Goal: Task Accomplishment & Management: Manage account settings

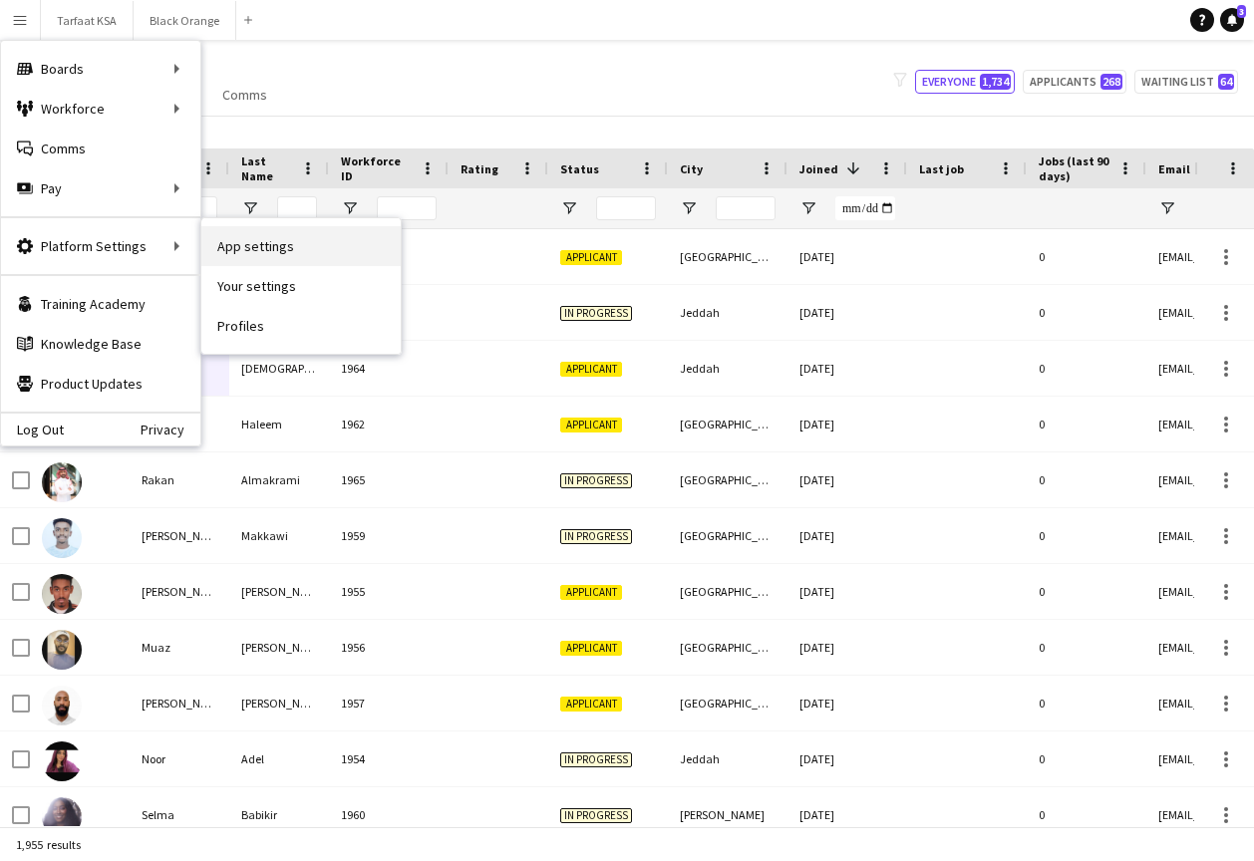
click at [255, 251] on link "App settings" at bounding box center [300, 246] width 199 height 40
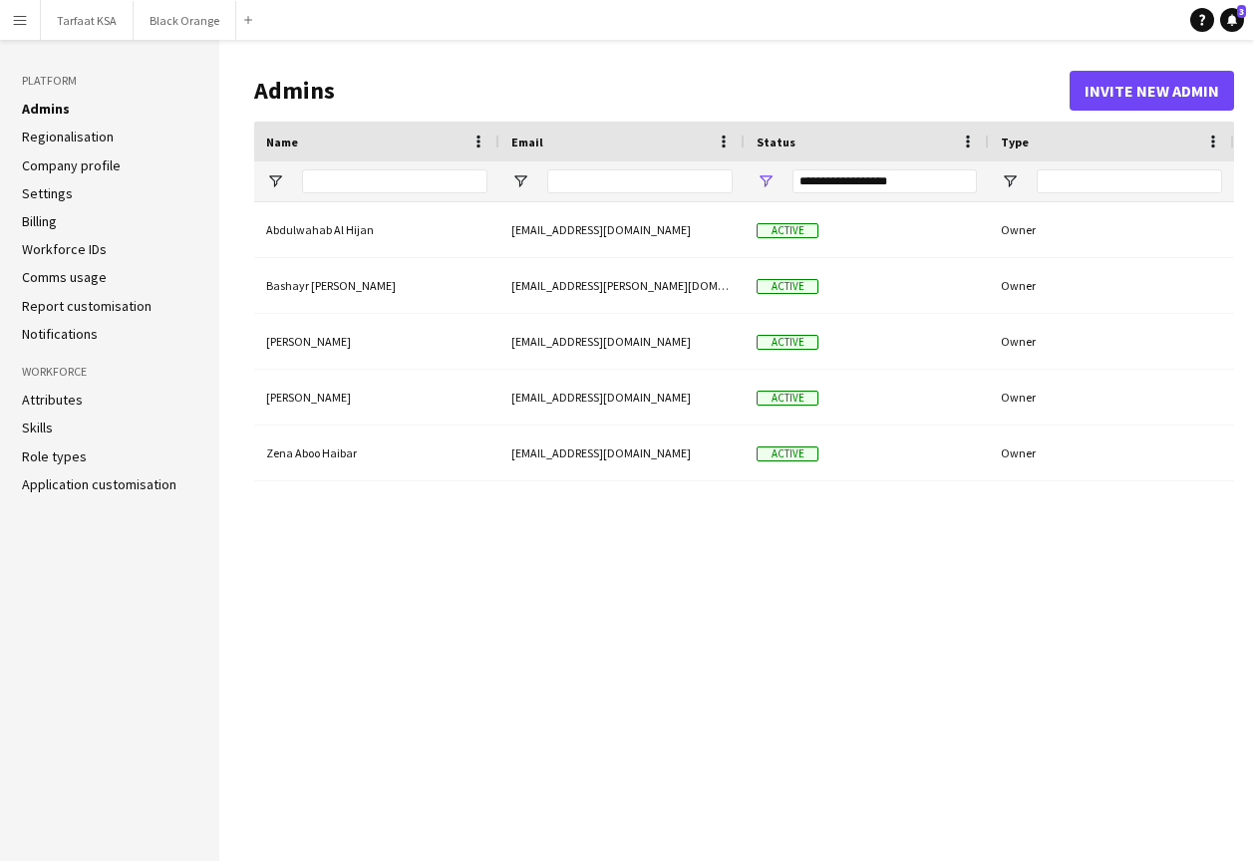
click at [67, 281] on link "Comms usage" at bounding box center [64, 277] width 85 height 18
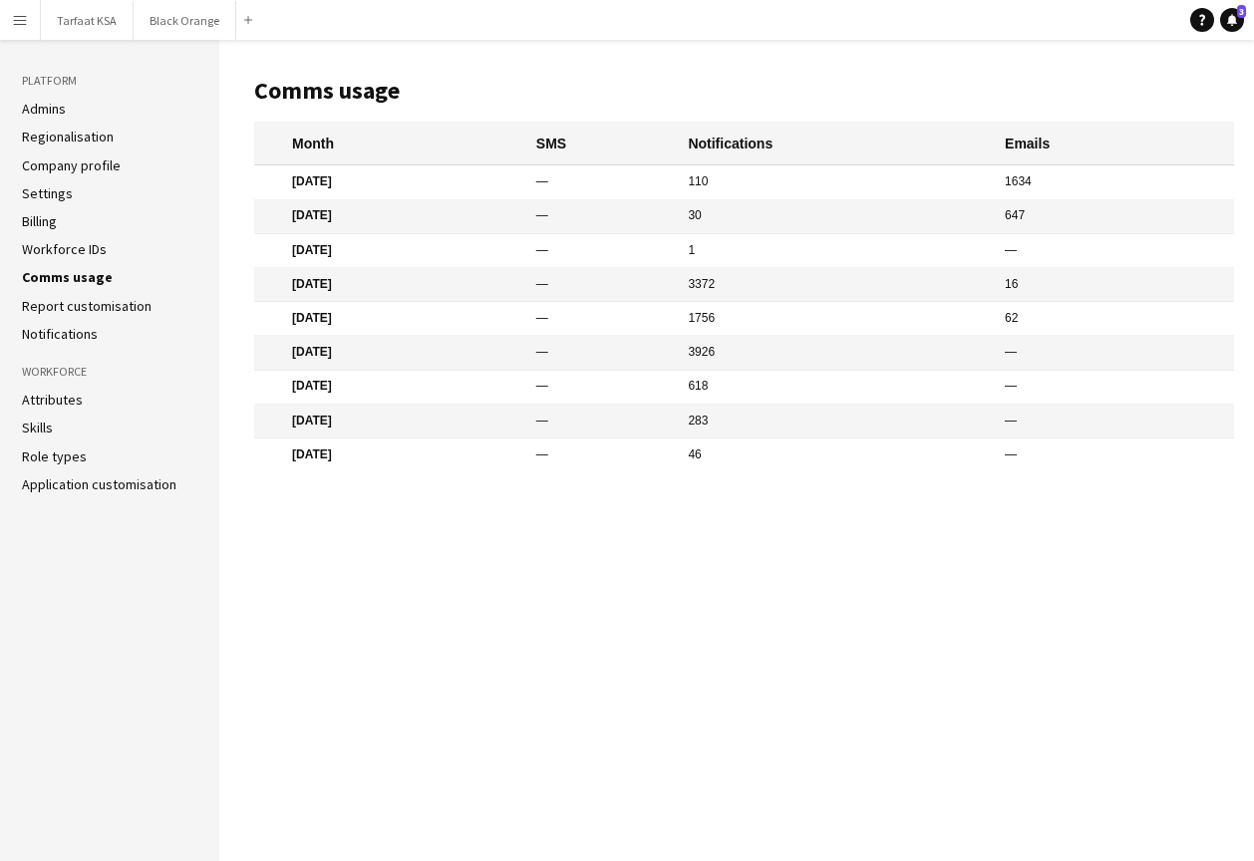
click at [64, 242] on link "Workforce IDs" at bounding box center [64, 249] width 85 height 18
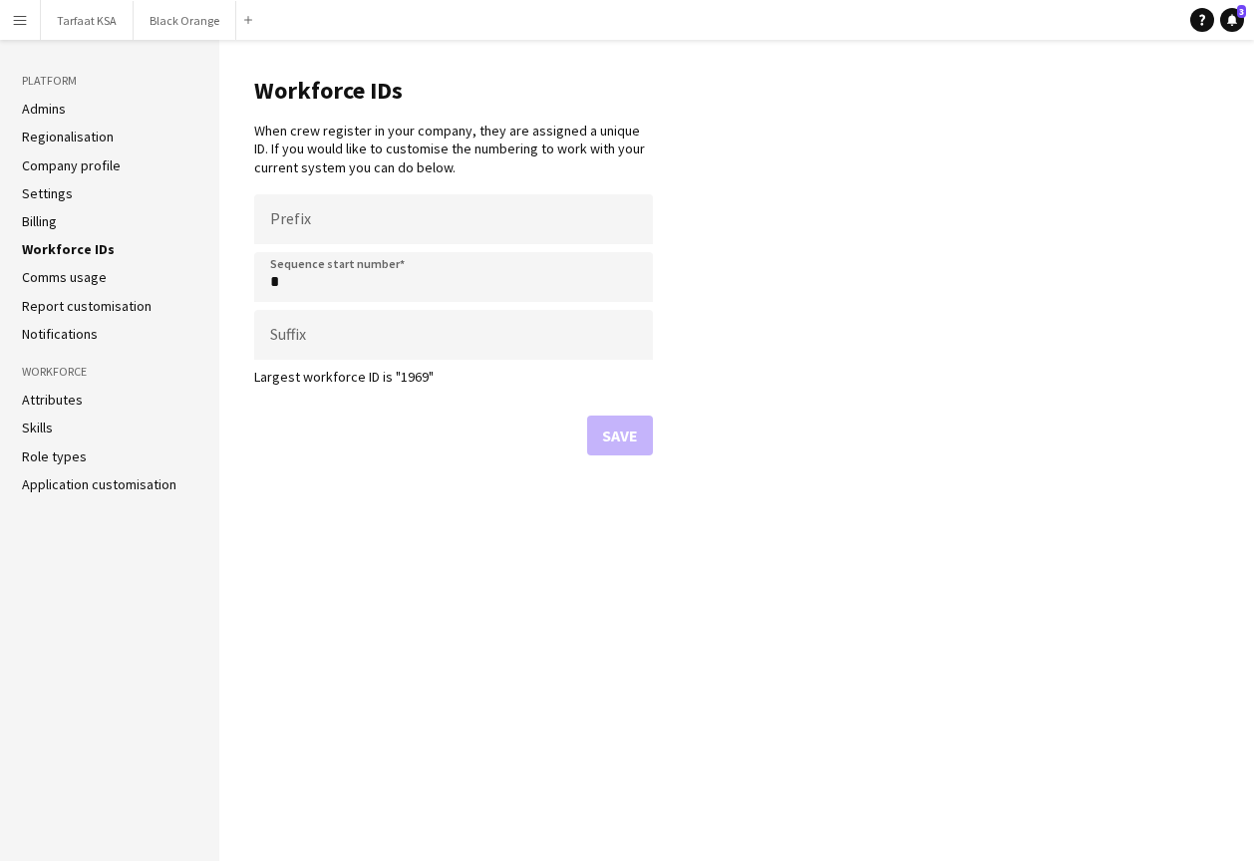
click at [56, 222] on link "Billing" at bounding box center [39, 221] width 35 height 18
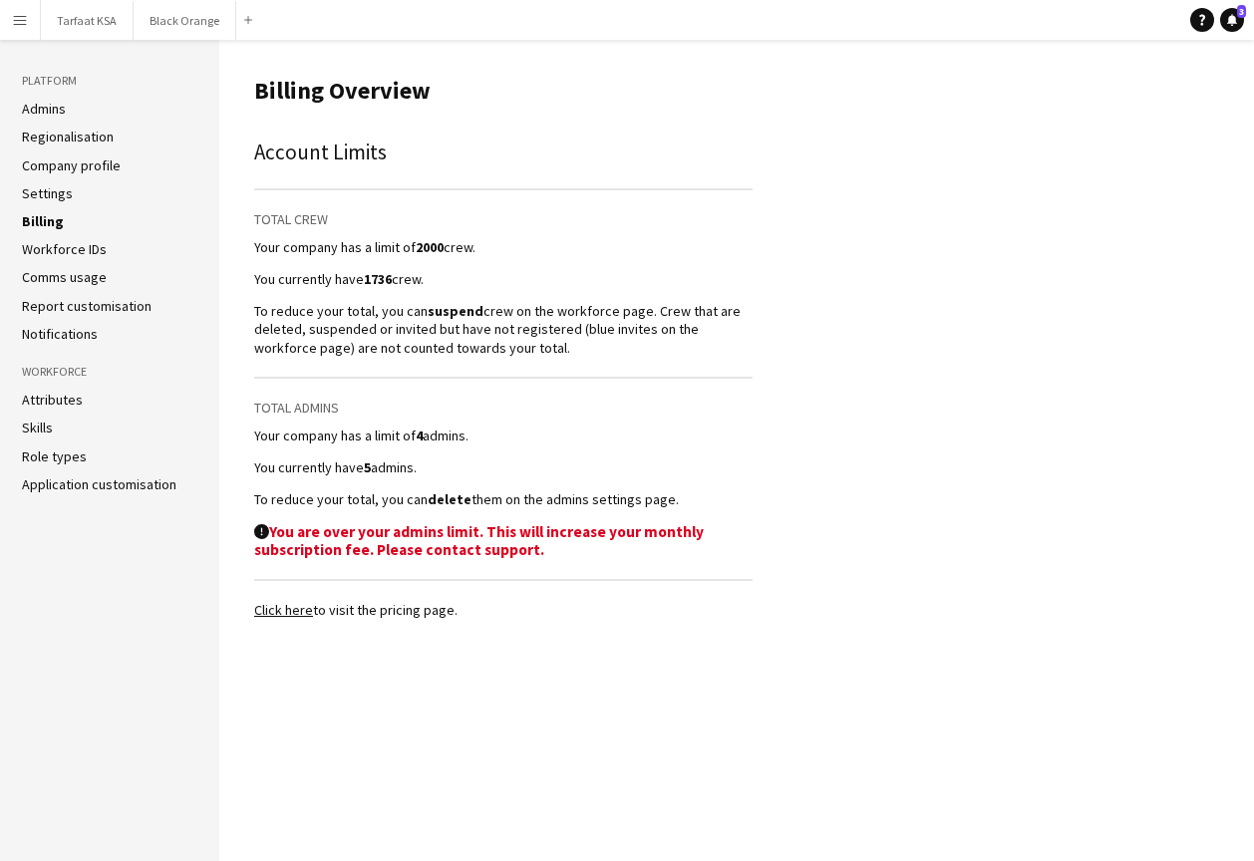
click at [54, 194] on link "Settings" at bounding box center [47, 193] width 51 height 18
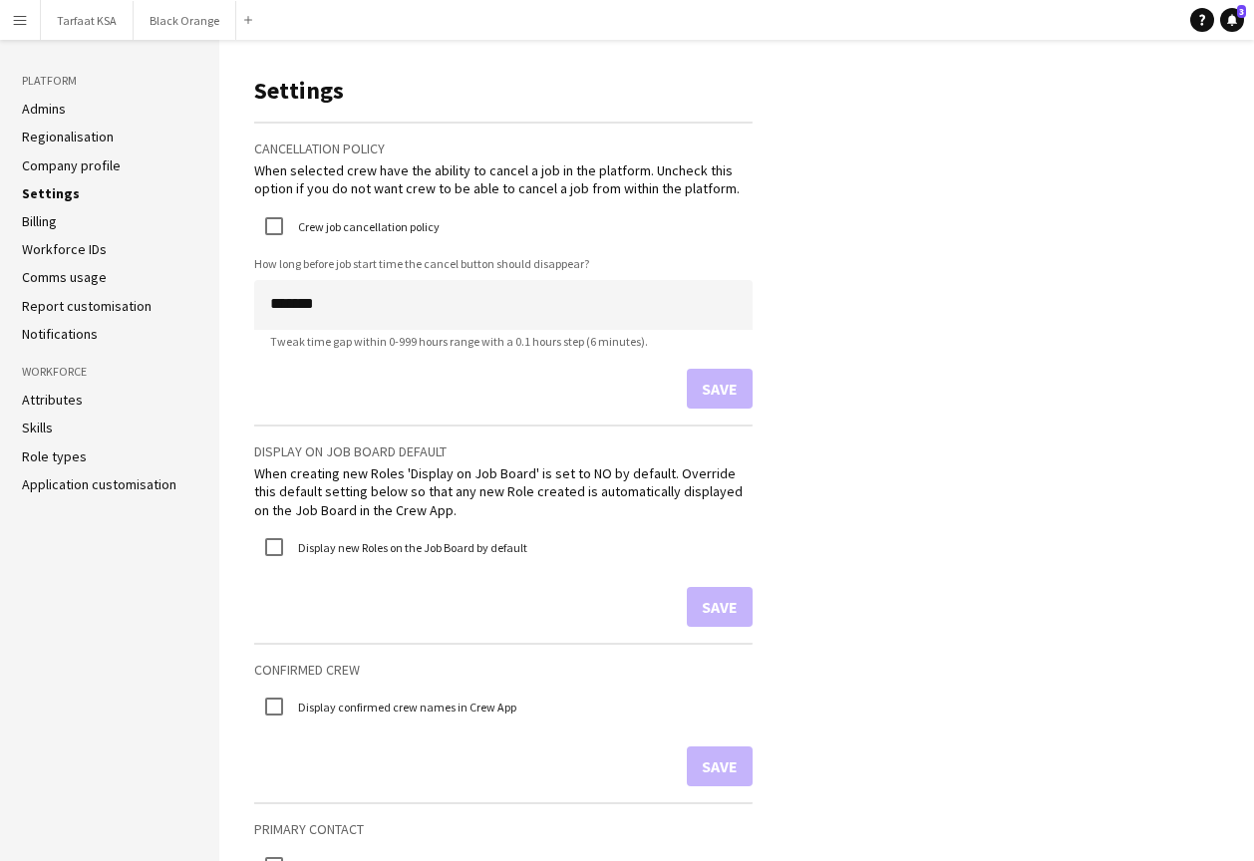
click at [60, 165] on link "Company profile" at bounding box center [71, 165] width 99 height 18
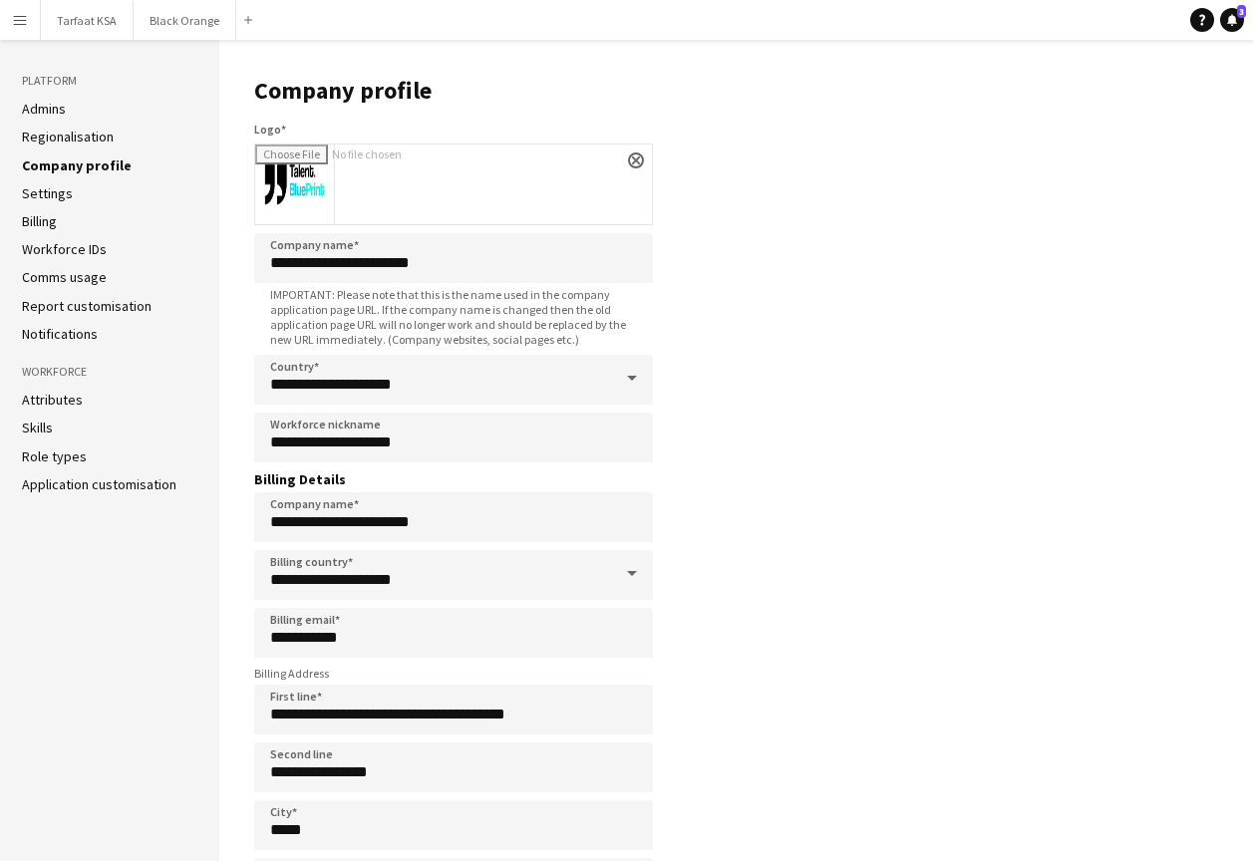
click at [46, 410] on ul "Attributes Skills Role types Application customisation" at bounding box center [109, 442] width 175 height 103
click at [46, 488] on link "Application customisation" at bounding box center [99, 484] width 155 height 18
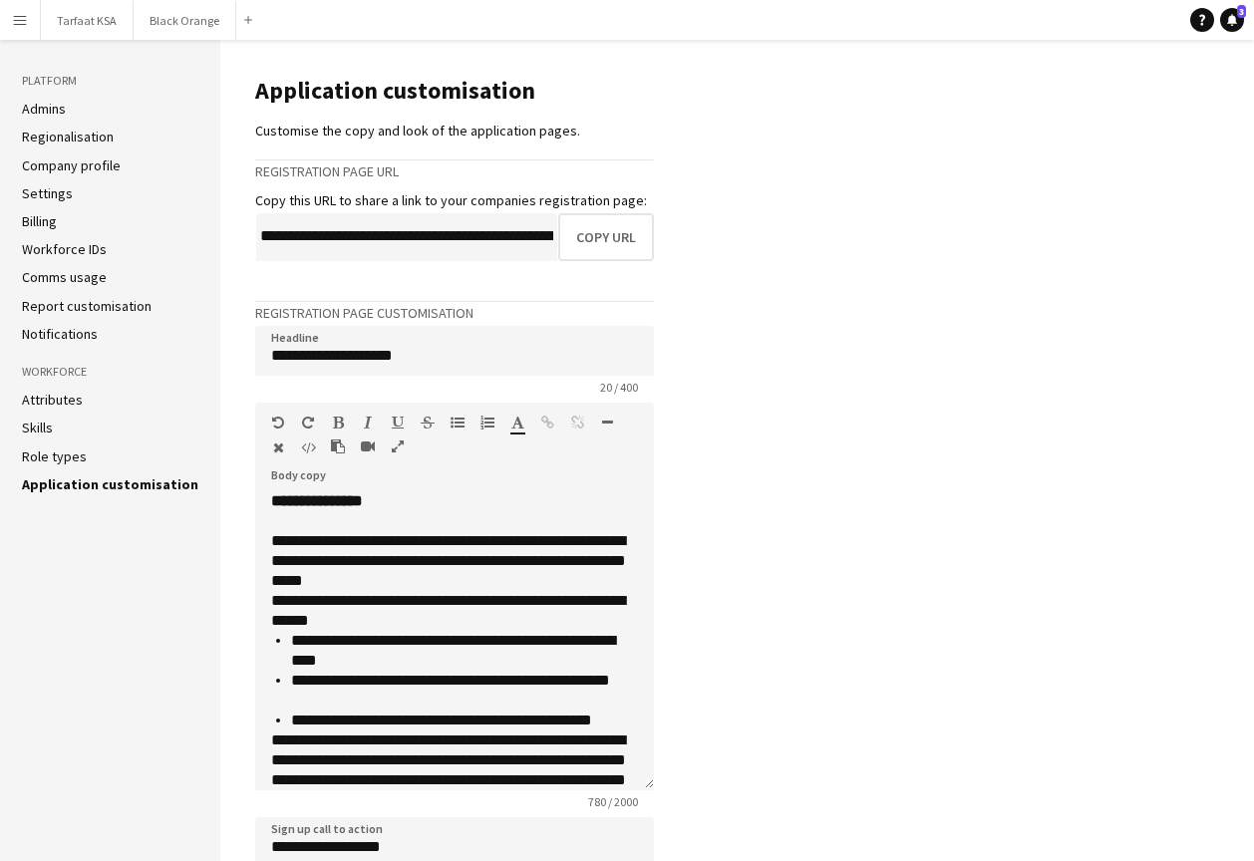
click at [45, 450] on link "Role types" at bounding box center [54, 457] width 65 height 18
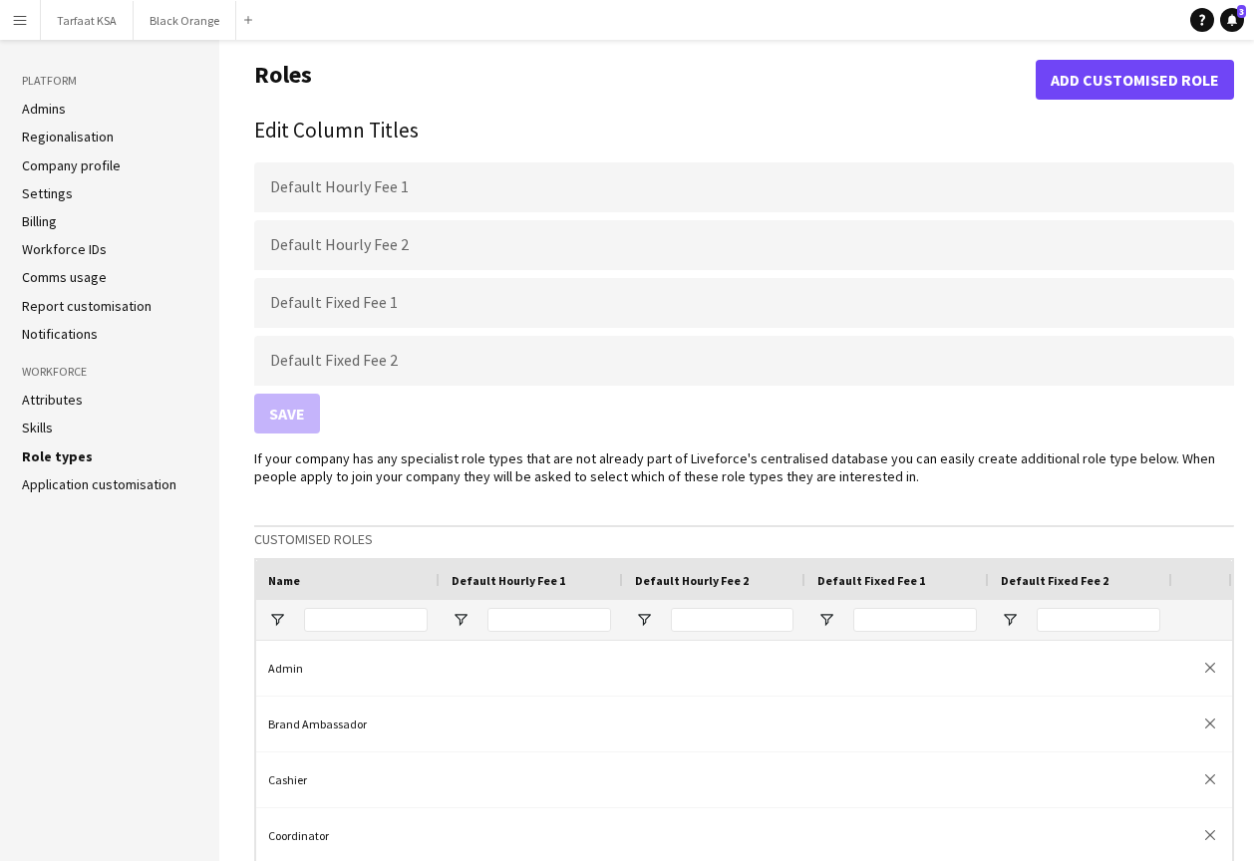
click at [42, 420] on link "Skills" at bounding box center [37, 428] width 31 height 18
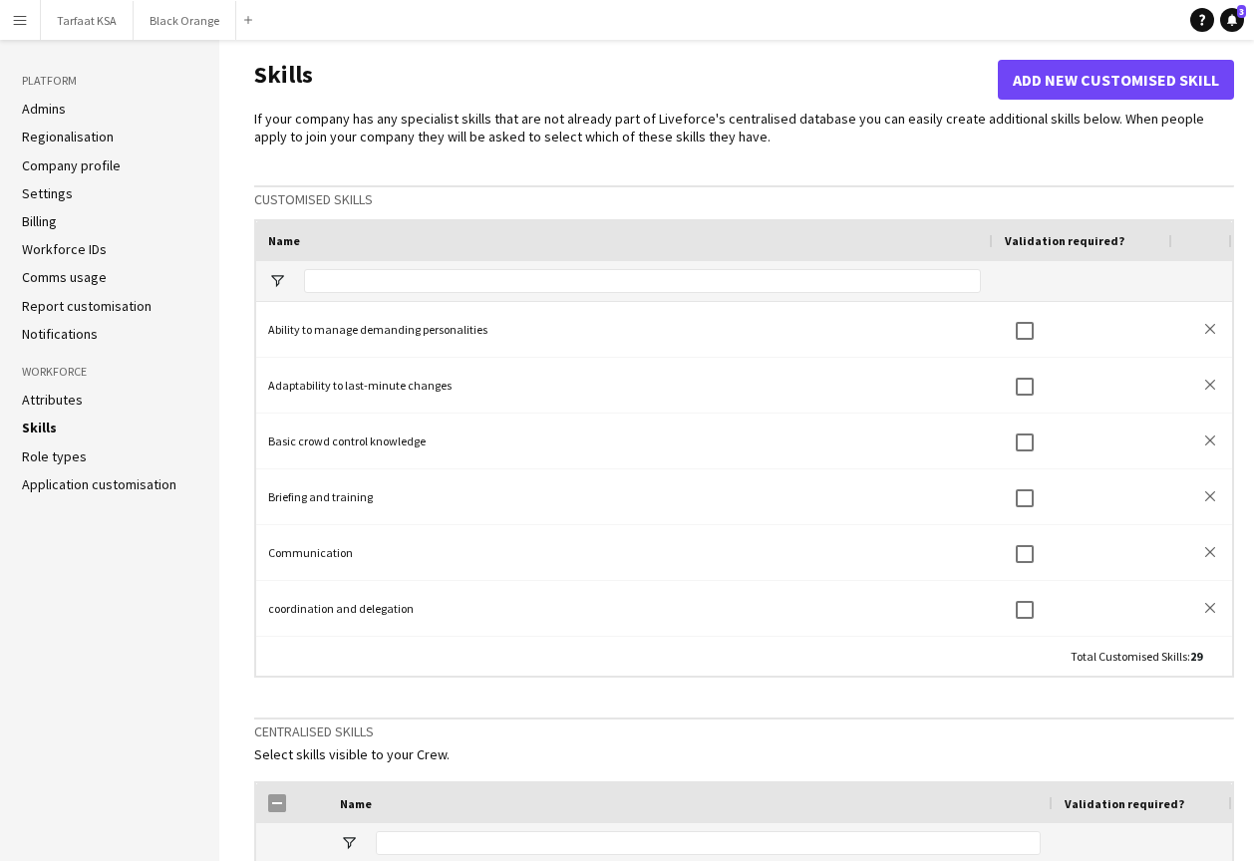
click at [42, 394] on link "Attributes" at bounding box center [52, 400] width 61 height 18
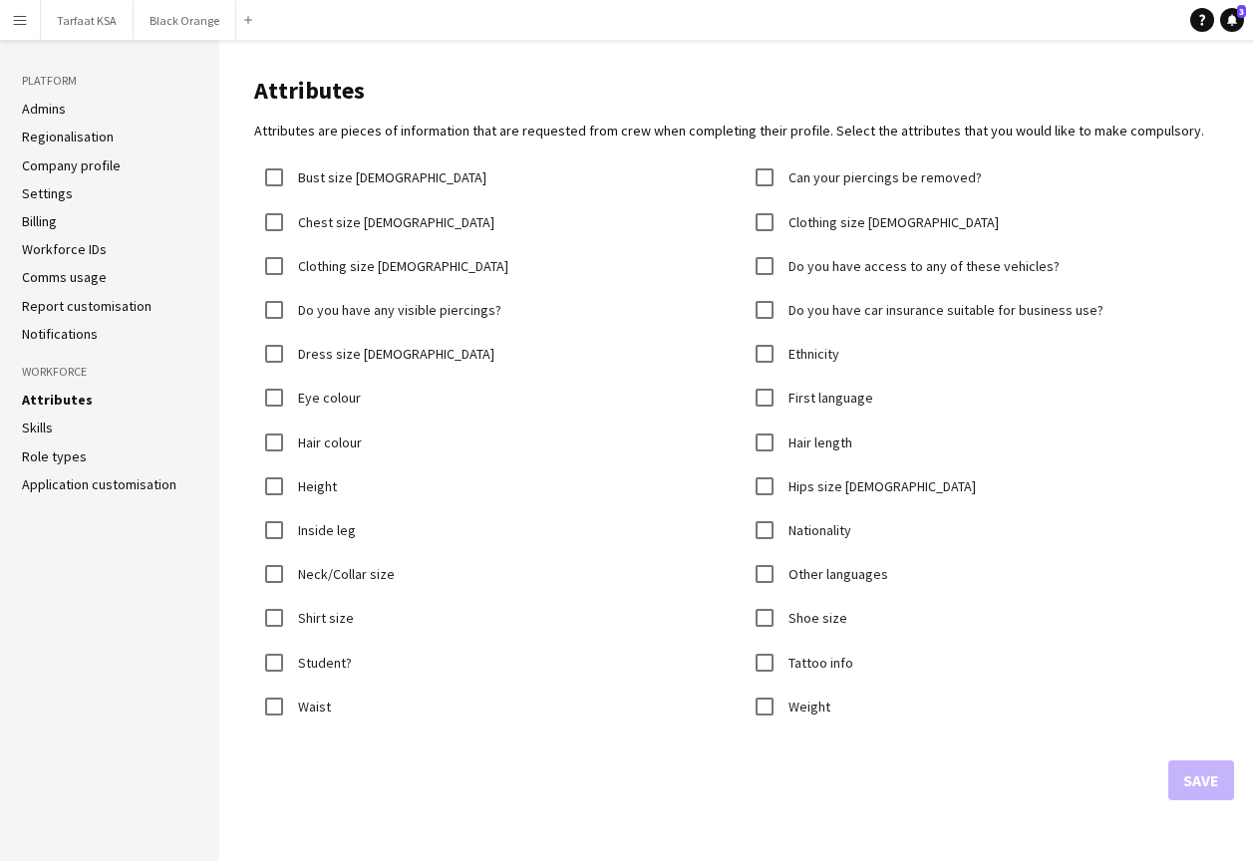
click at [44, 369] on h3 "Workforce" at bounding box center [109, 372] width 175 height 18
click at [51, 334] on link "Notifications" at bounding box center [60, 334] width 76 height 18
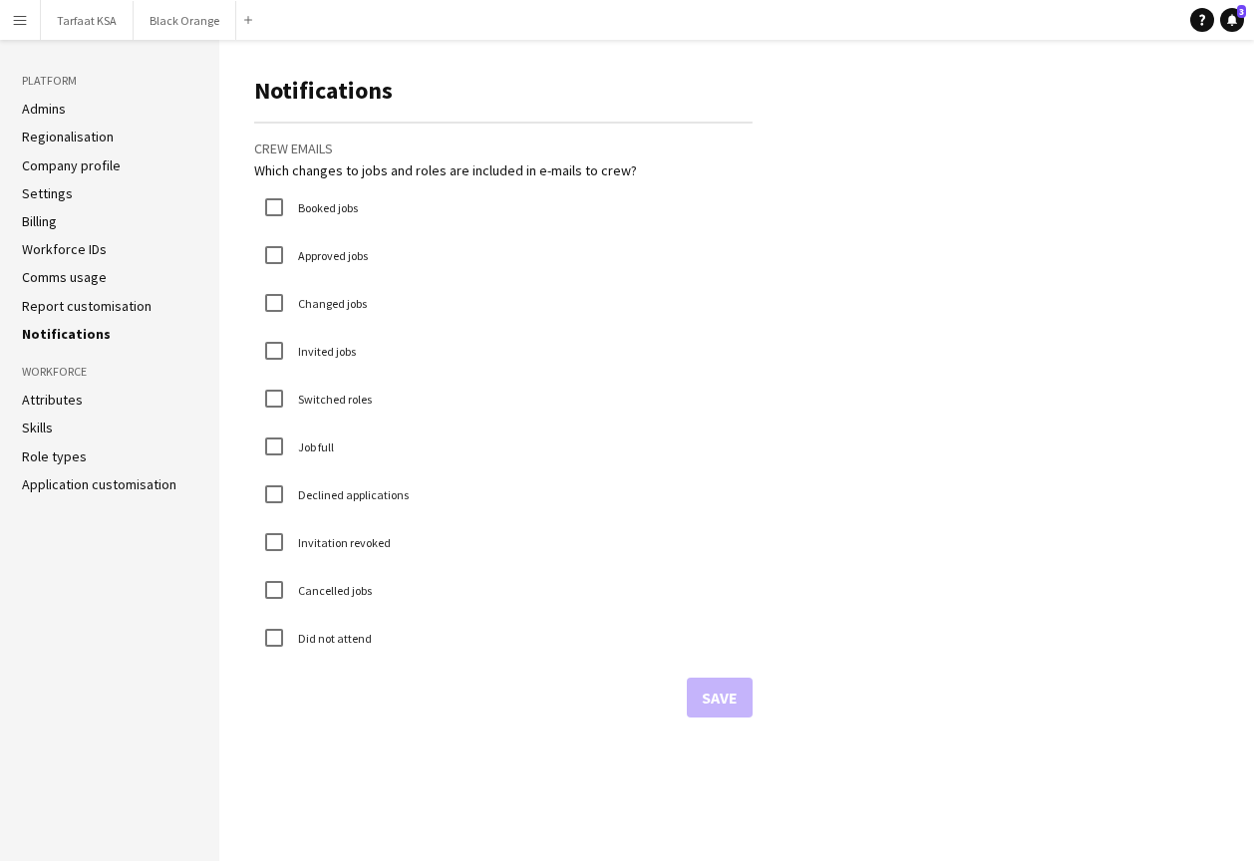
click at [50, 313] on ul "Admins Regionalisation Company profile Settings Billing Workforce IDs Comms usa…" at bounding box center [109, 221] width 175 height 243
click at [15, 17] on app-icon "Menu" at bounding box center [20, 20] width 16 height 16
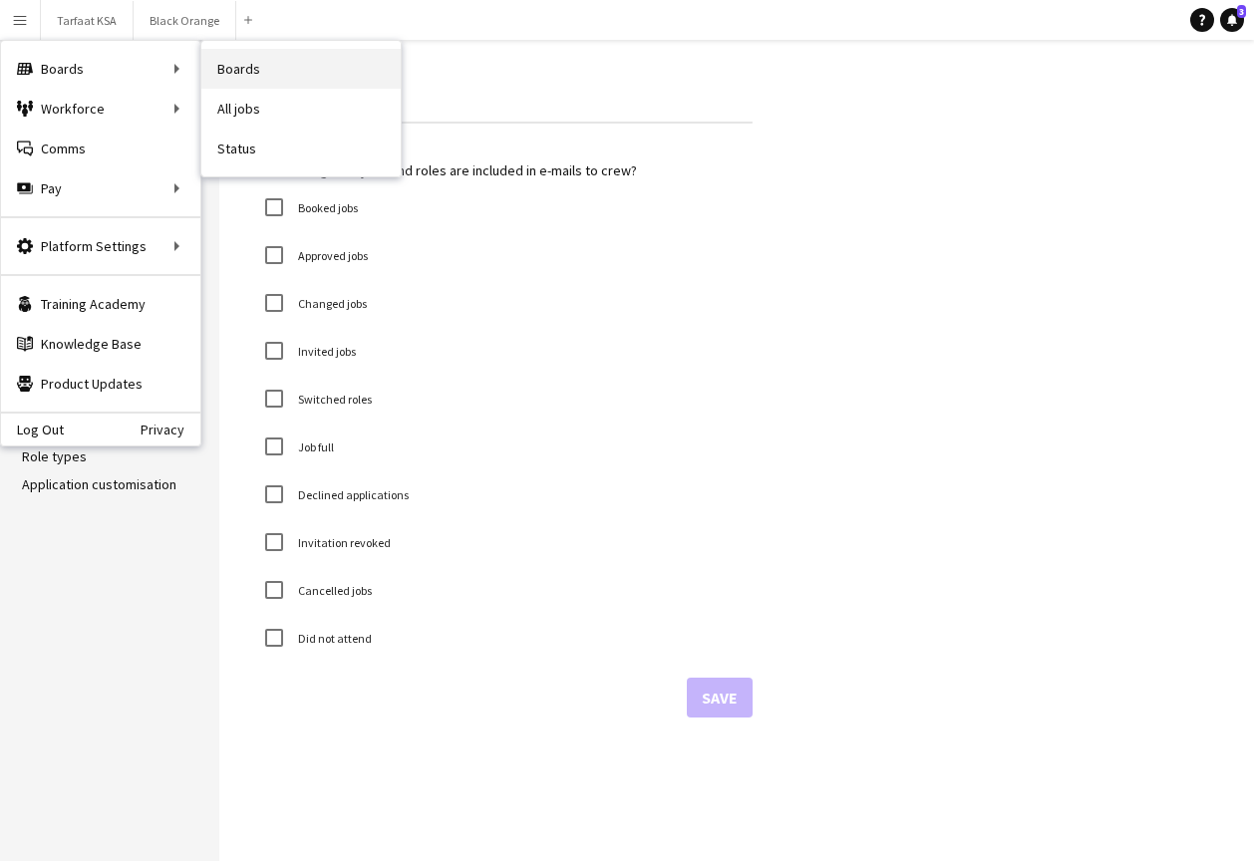
click at [254, 72] on link "Boards" at bounding box center [300, 69] width 199 height 40
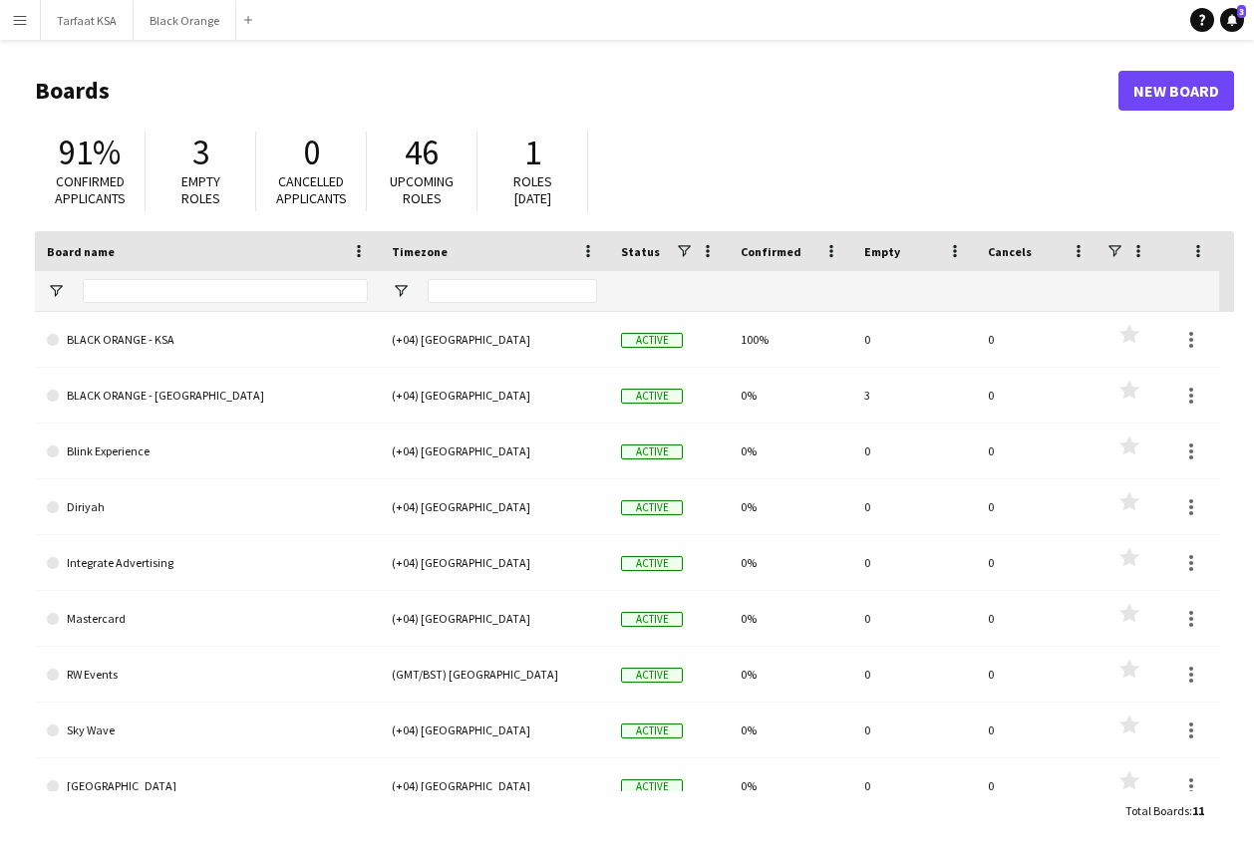
click at [14, 7] on button "Menu" at bounding box center [20, 20] width 40 height 40
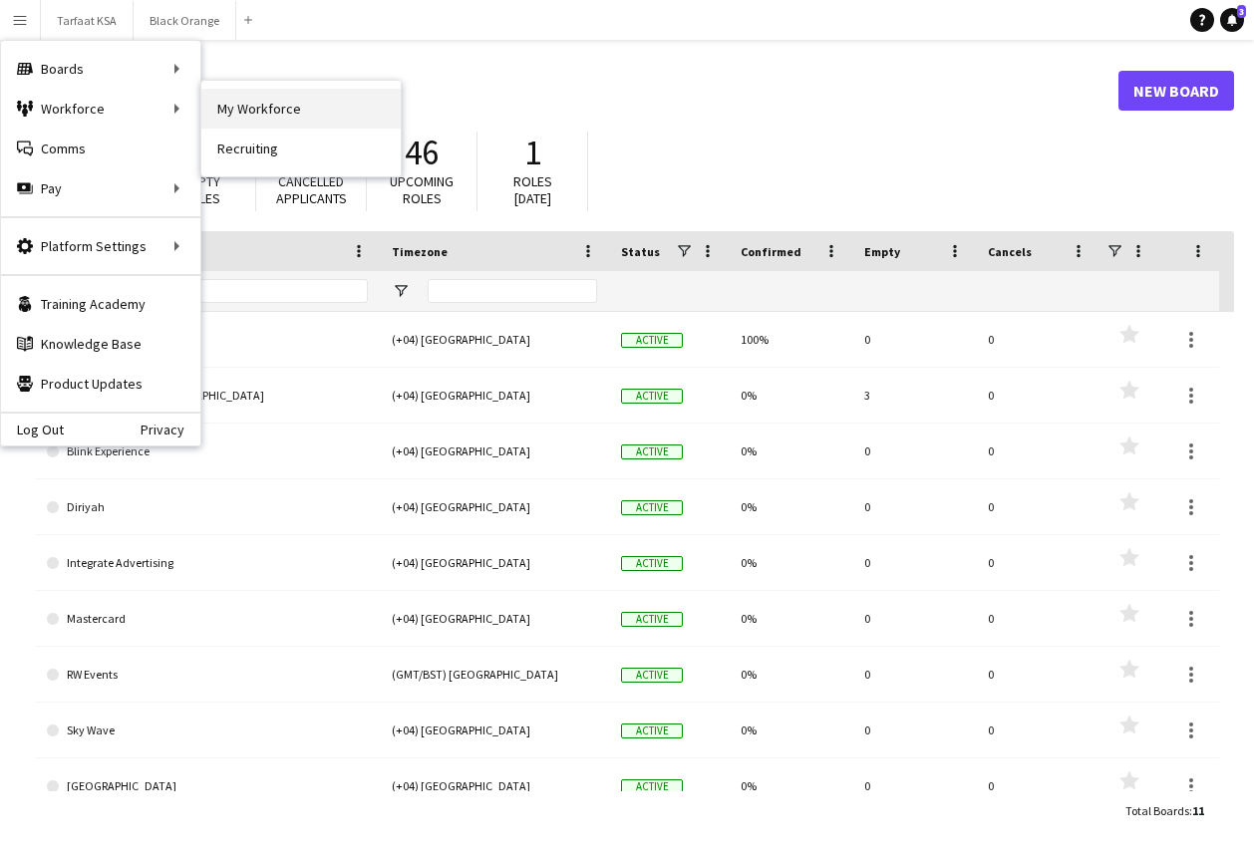
click at [281, 107] on link "My Workforce" at bounding box center [300, 109] width 199 height 40
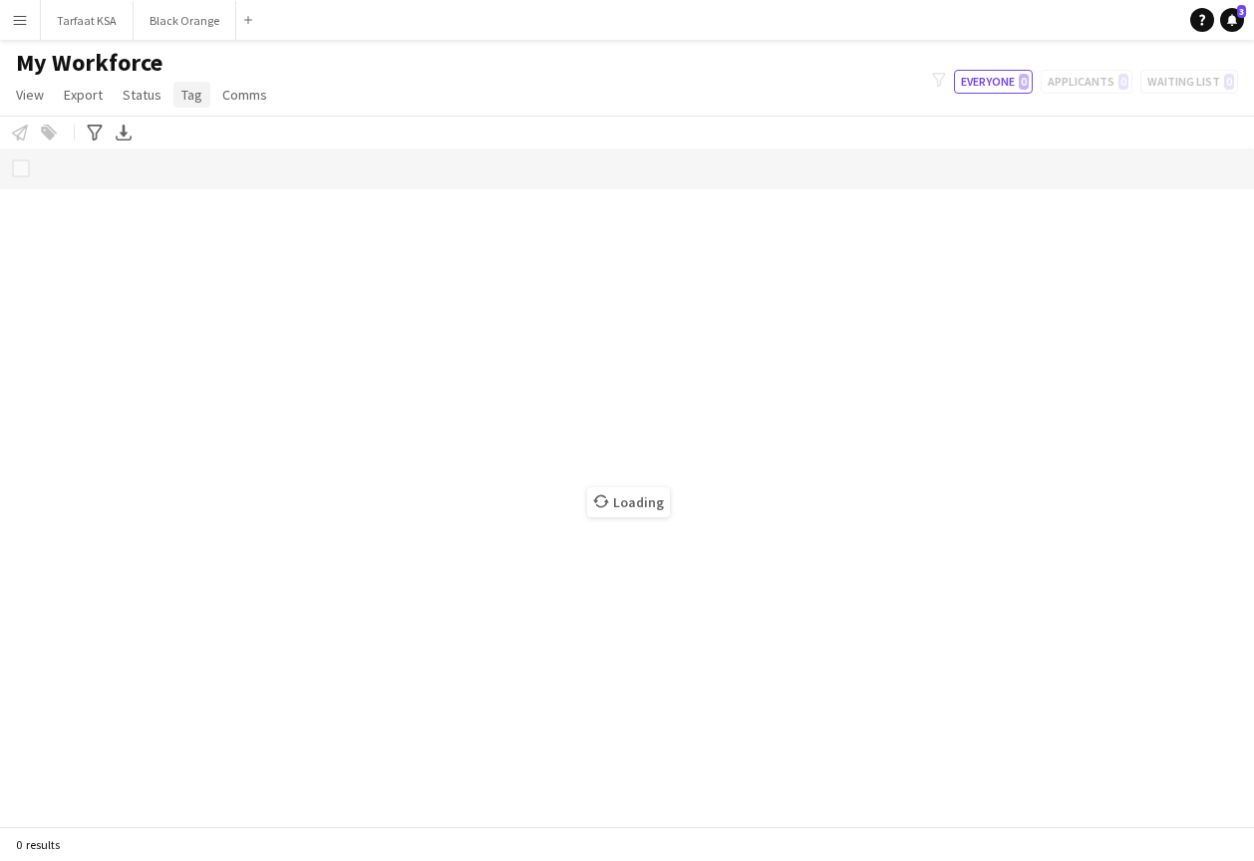
click at [181, 97] on span "Tag" at bounding box center [191, 95] width 21 height 18
click at [228, 142] on span "New tag" at bounding box center [211, 138] width 49 height 18
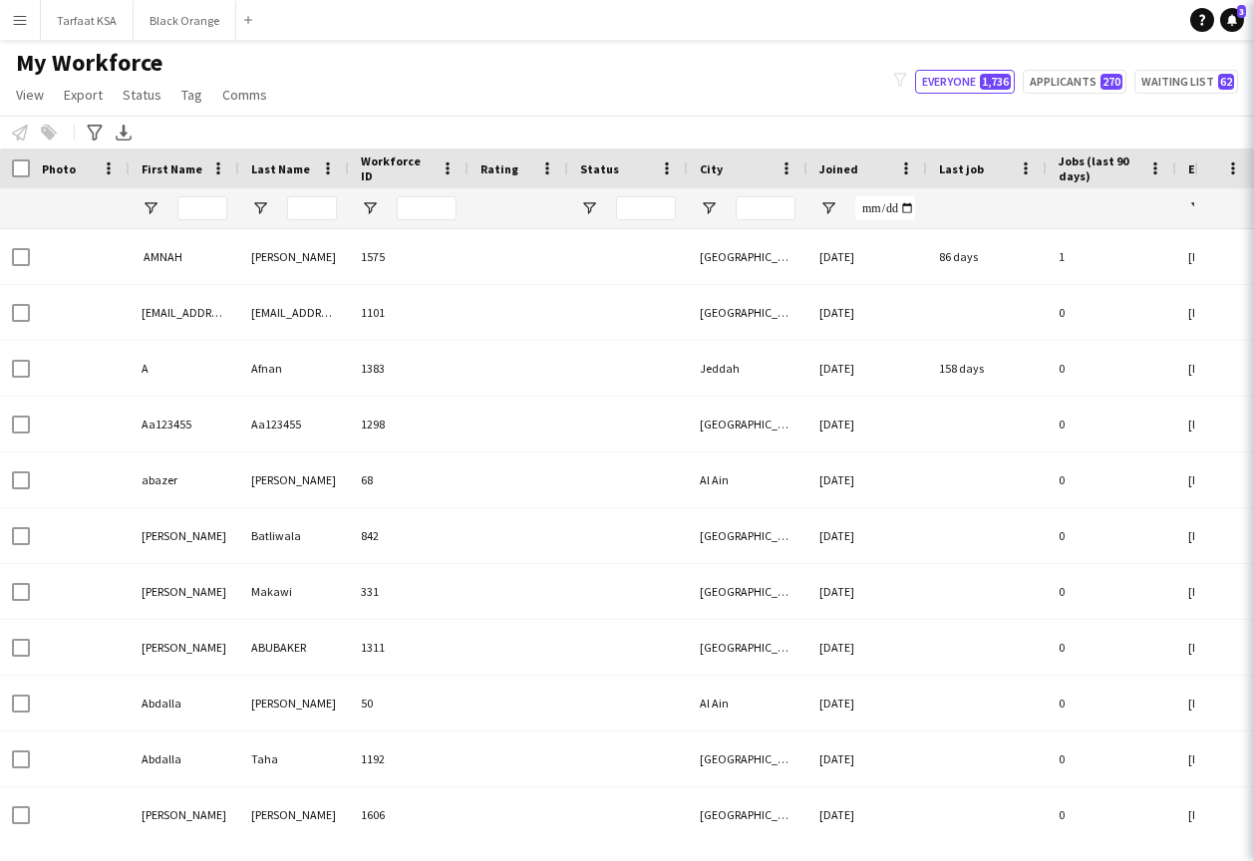
type input "*******"
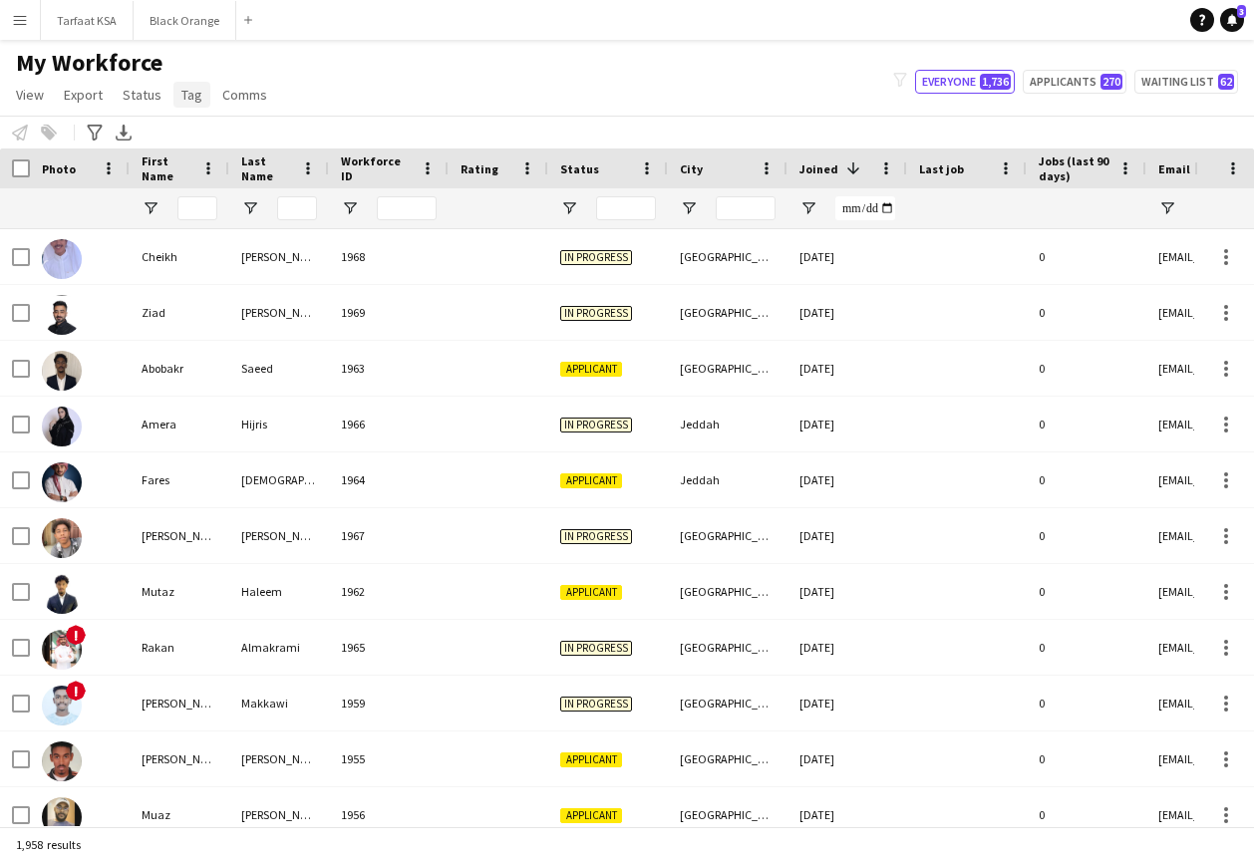
click at [175, 97] on link "Tag" at bounding box center [191, 95] width 37 height 26
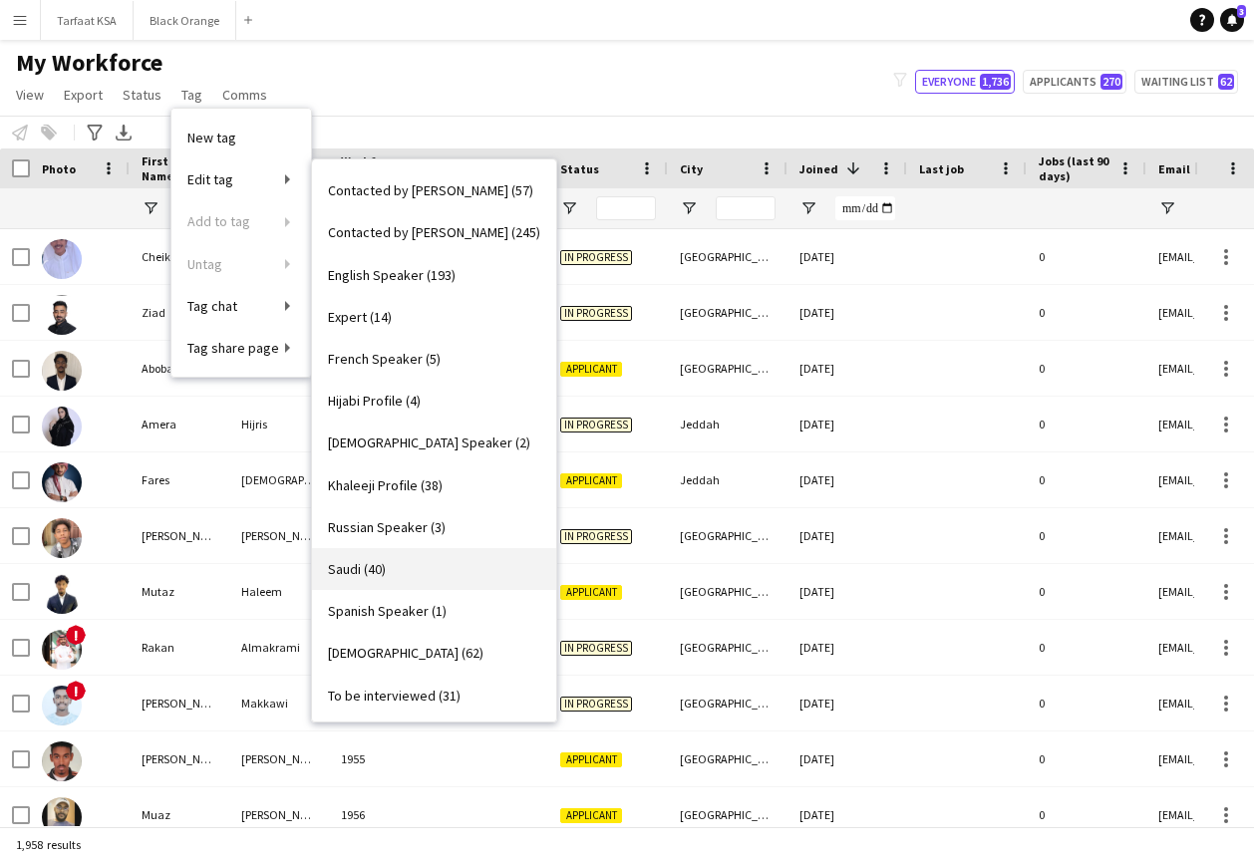
scroll to position [249, 0]
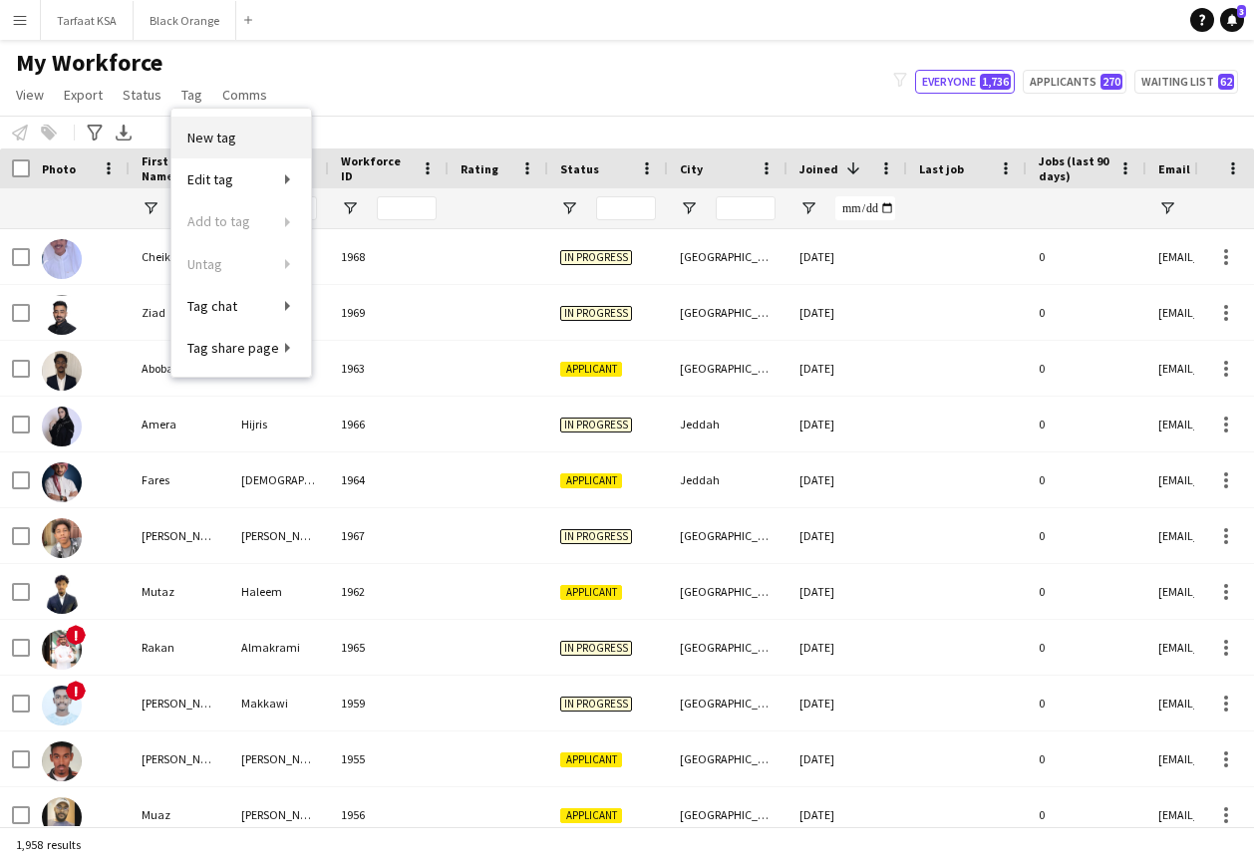
click at [264, 137] on link "New tag" at bounding box center [241, 138] width 140 height 42
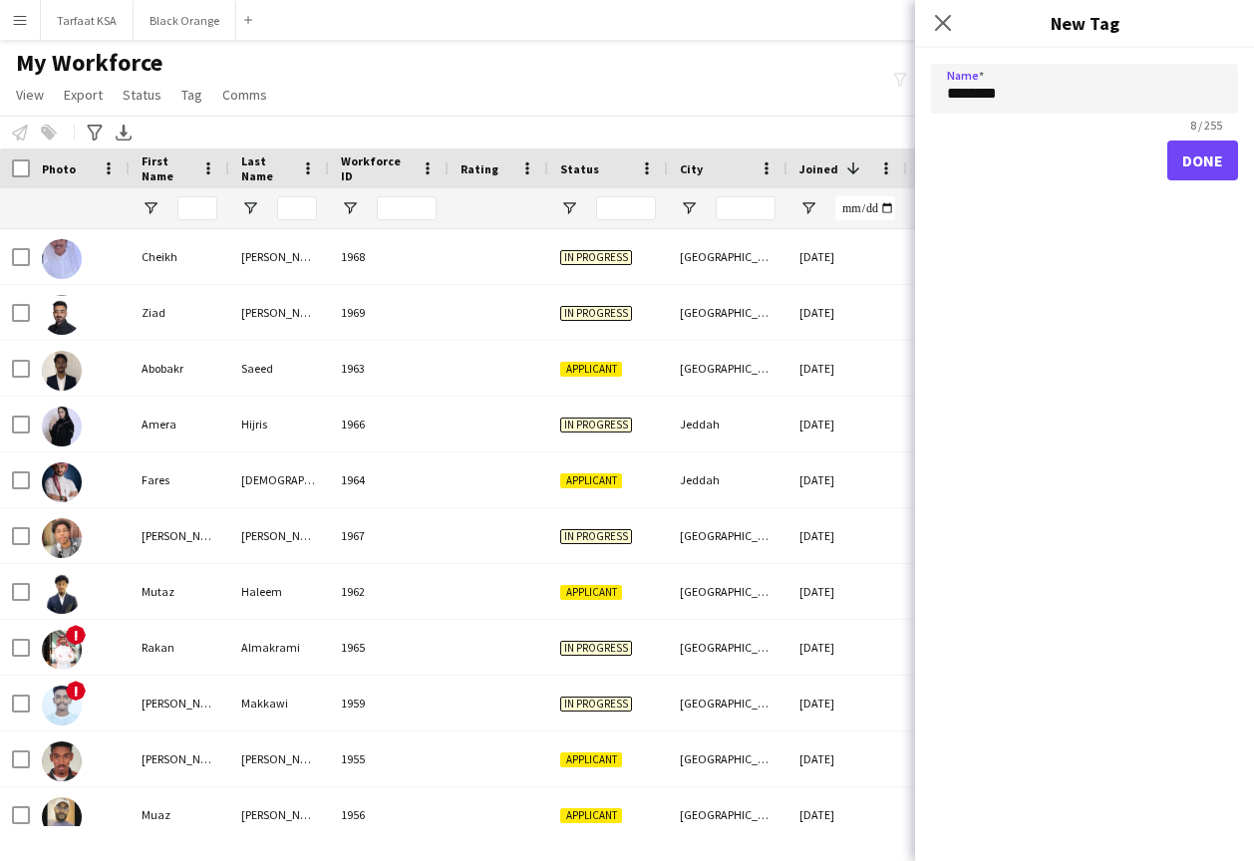
type input "********"
click at [1200, 176] on button "Done" at bounding box center [1202, 161] width 71 height 40
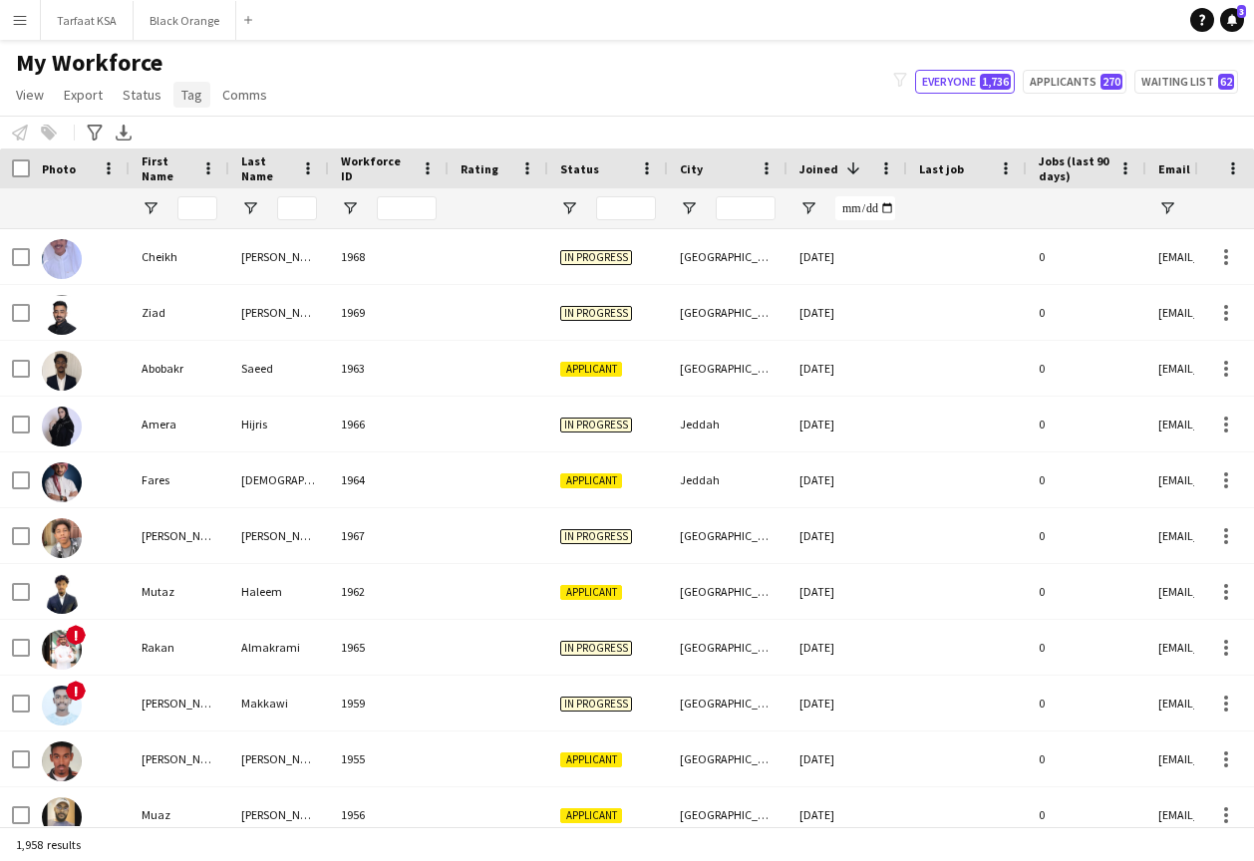
click at [195, 93] on span "Tag" at bounding box center [191, 95] width 21 height 18
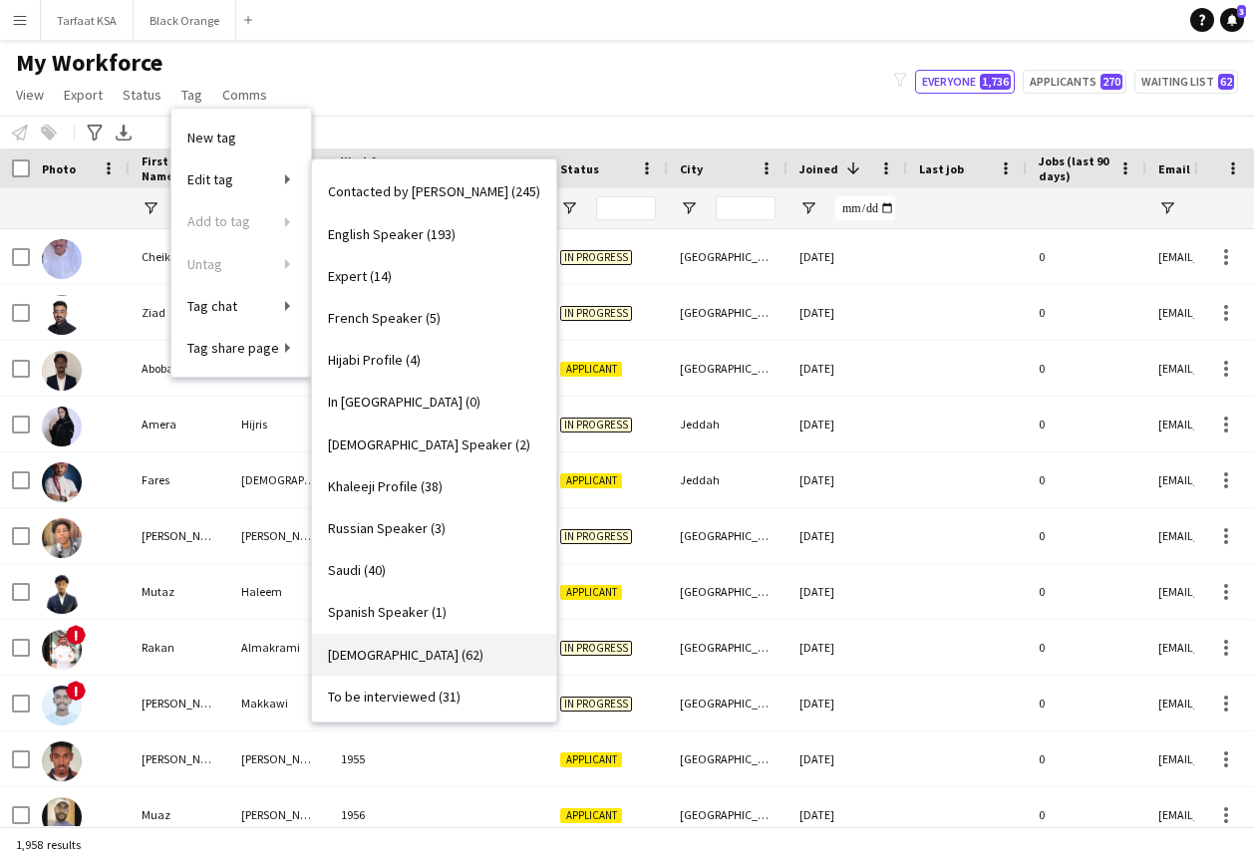
scroll to position [0, 0]
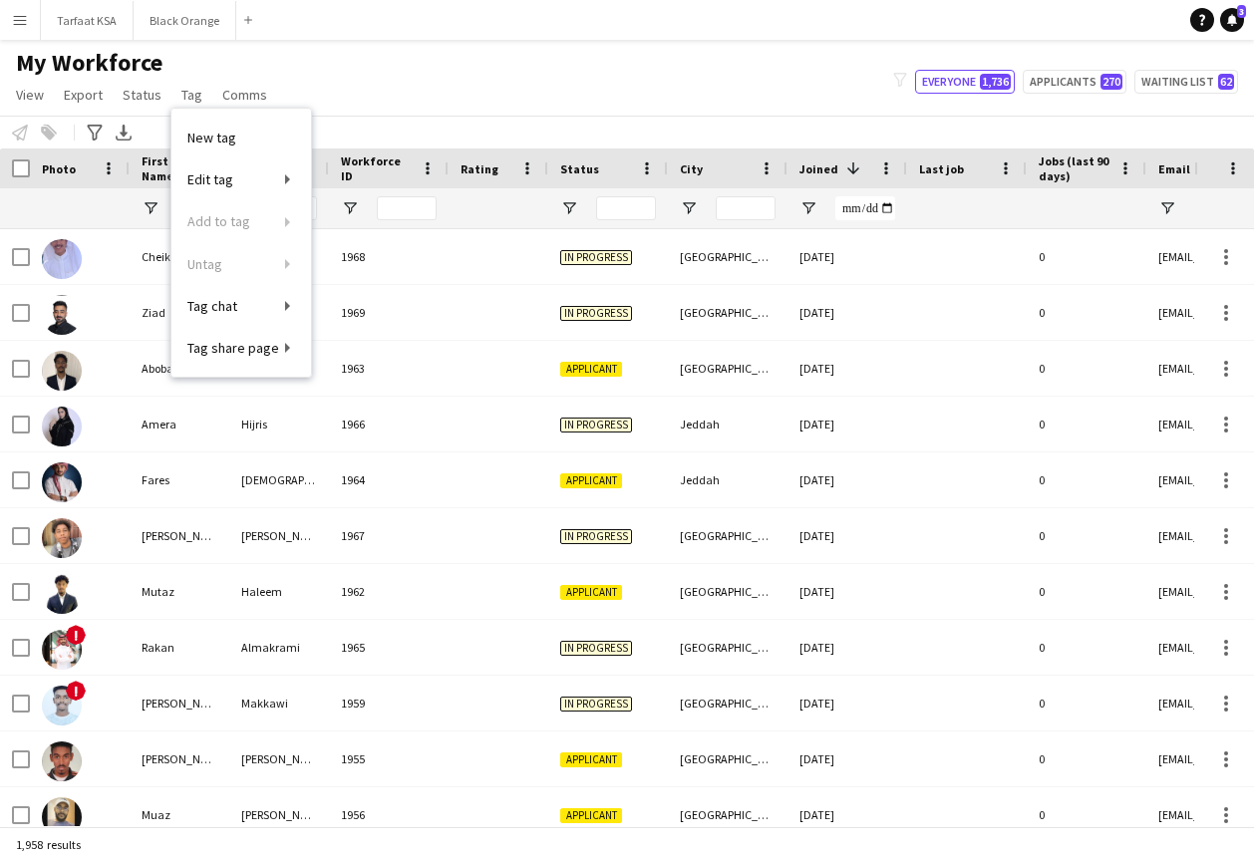
click at [485, 71] on div "My Workforce View Views Default view New view Update view Delete view Edit name…" at bounding box center [627, 82] width 1254 height 68
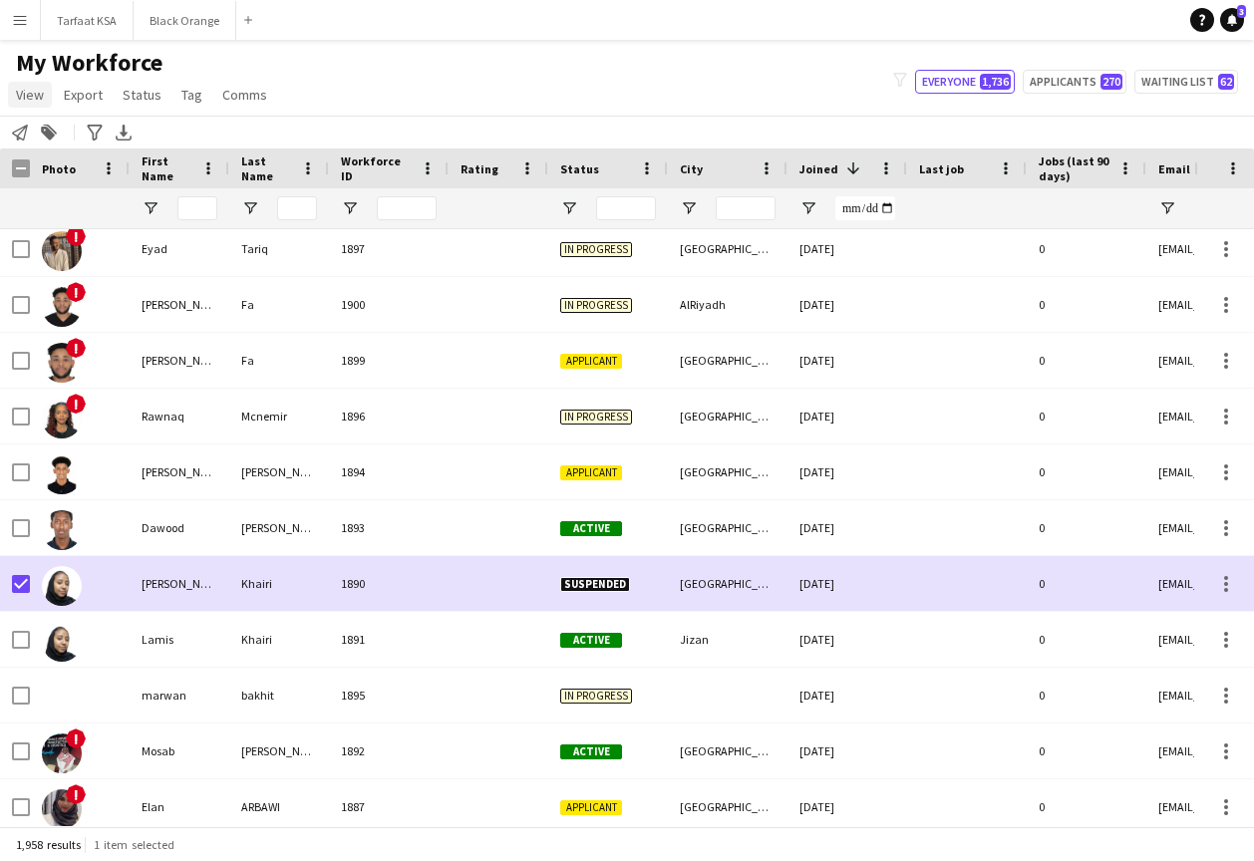
click at [30, 98] on span "View" at bounding box center [30, 95] width 28 height 18
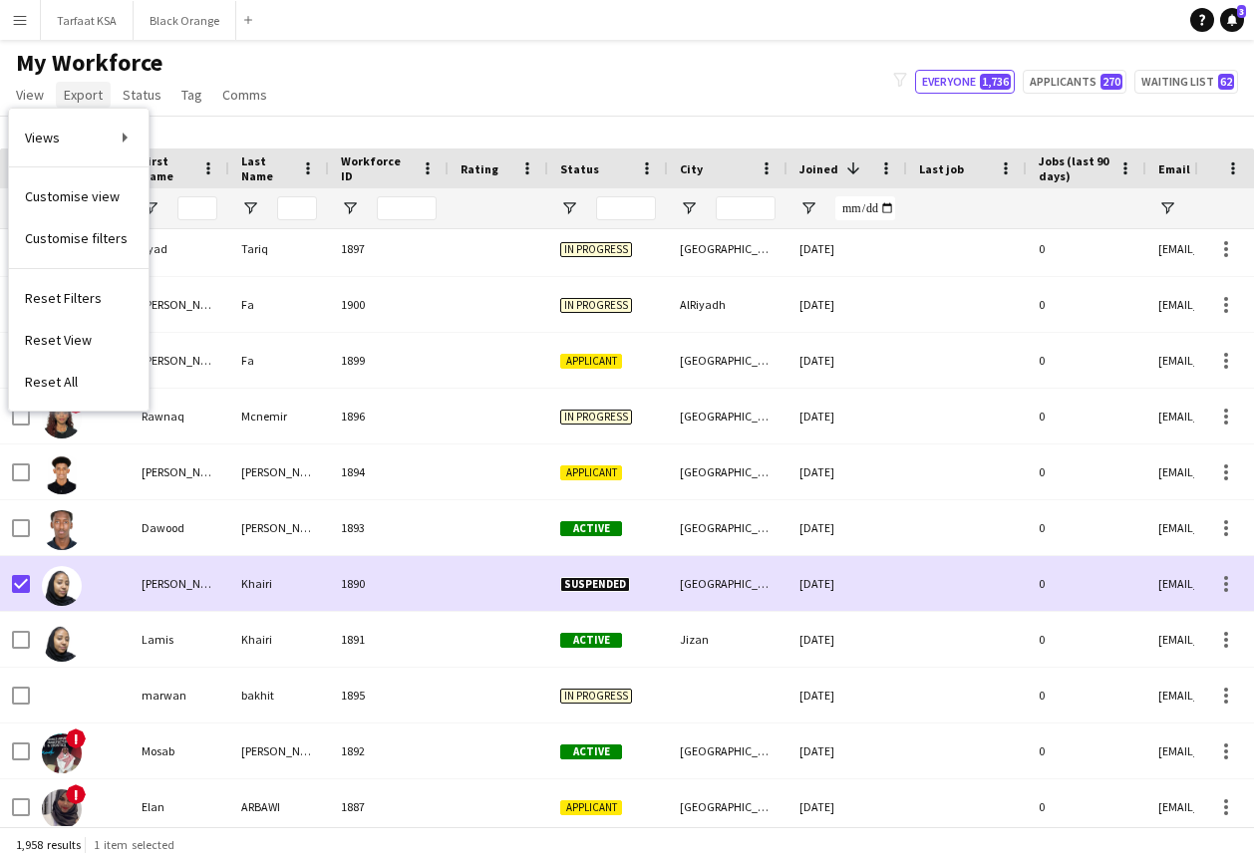
click at [73, 94] on span "Export" at bounding box center [83, 95] width 39 height 18
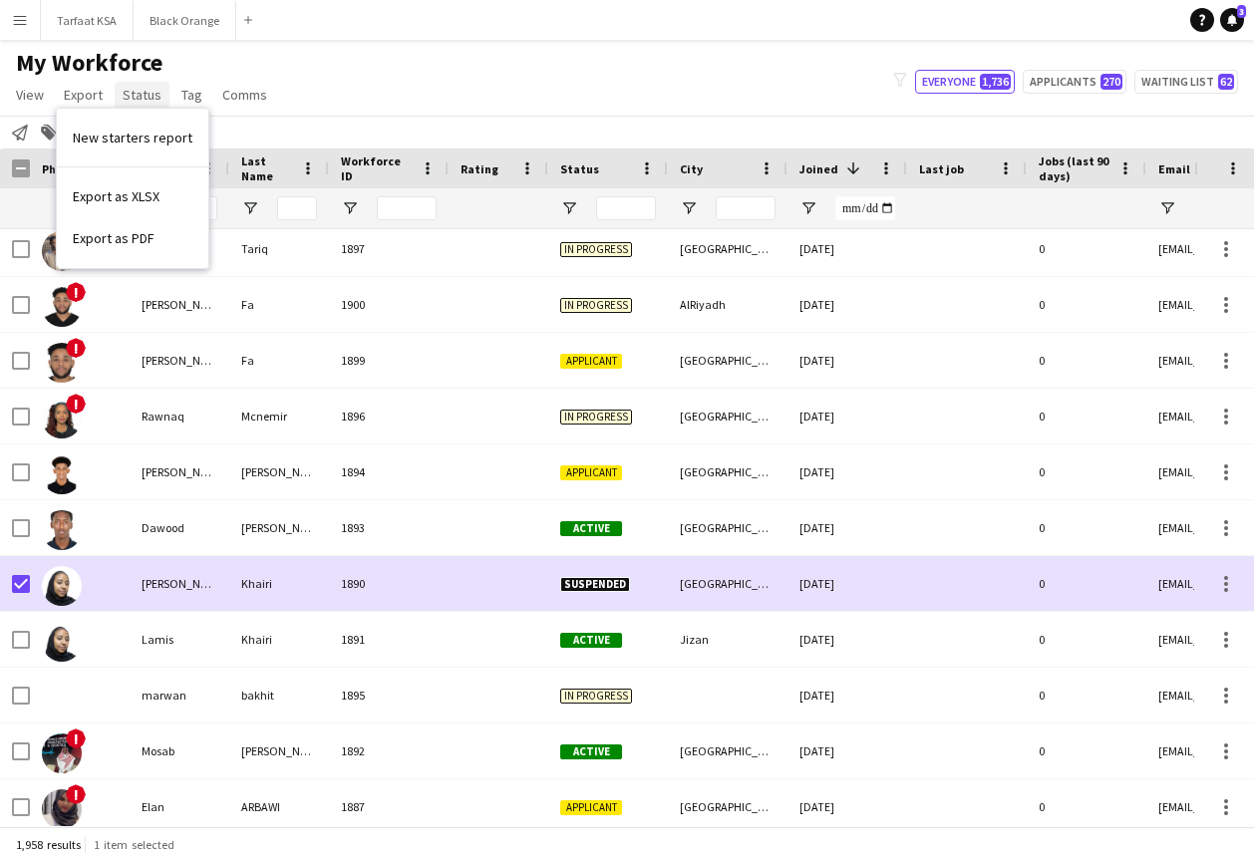
click at [130, 95] on span "Status" at bounding box center [142, 95] width 39 height 18
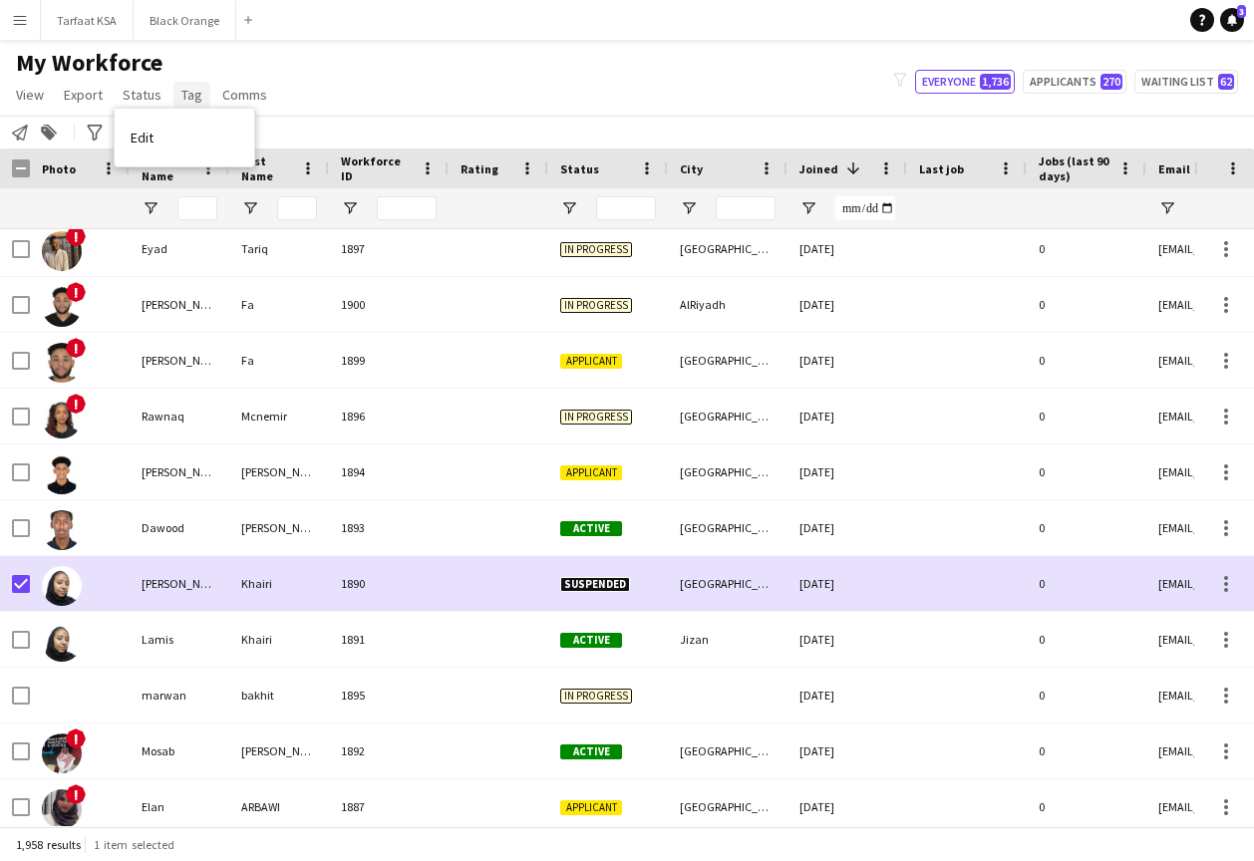
click at [182, 99] on span "Tag" at bounding box center [191, 95] width 21 height 18
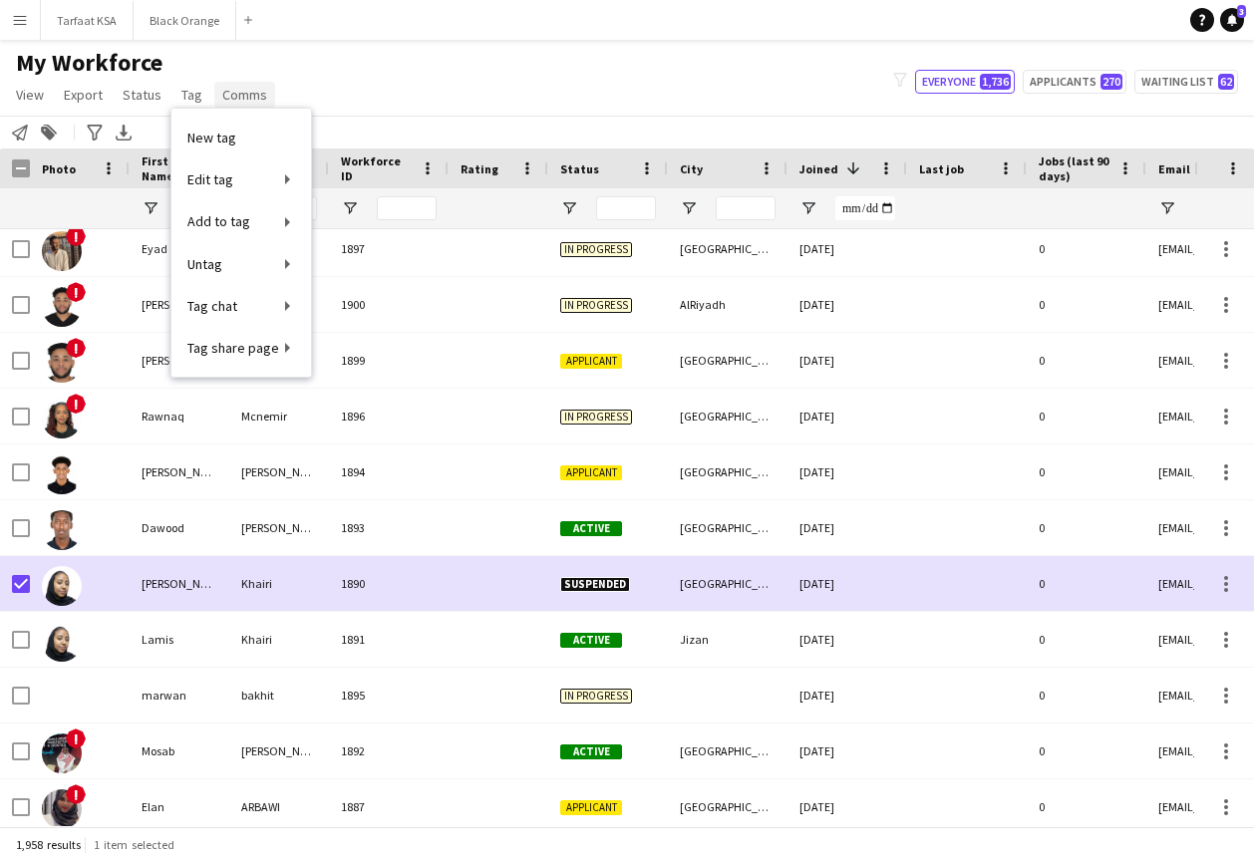
click at [258, 91] on span "Comms" at bounding box center [244, 95] width 45 height 18
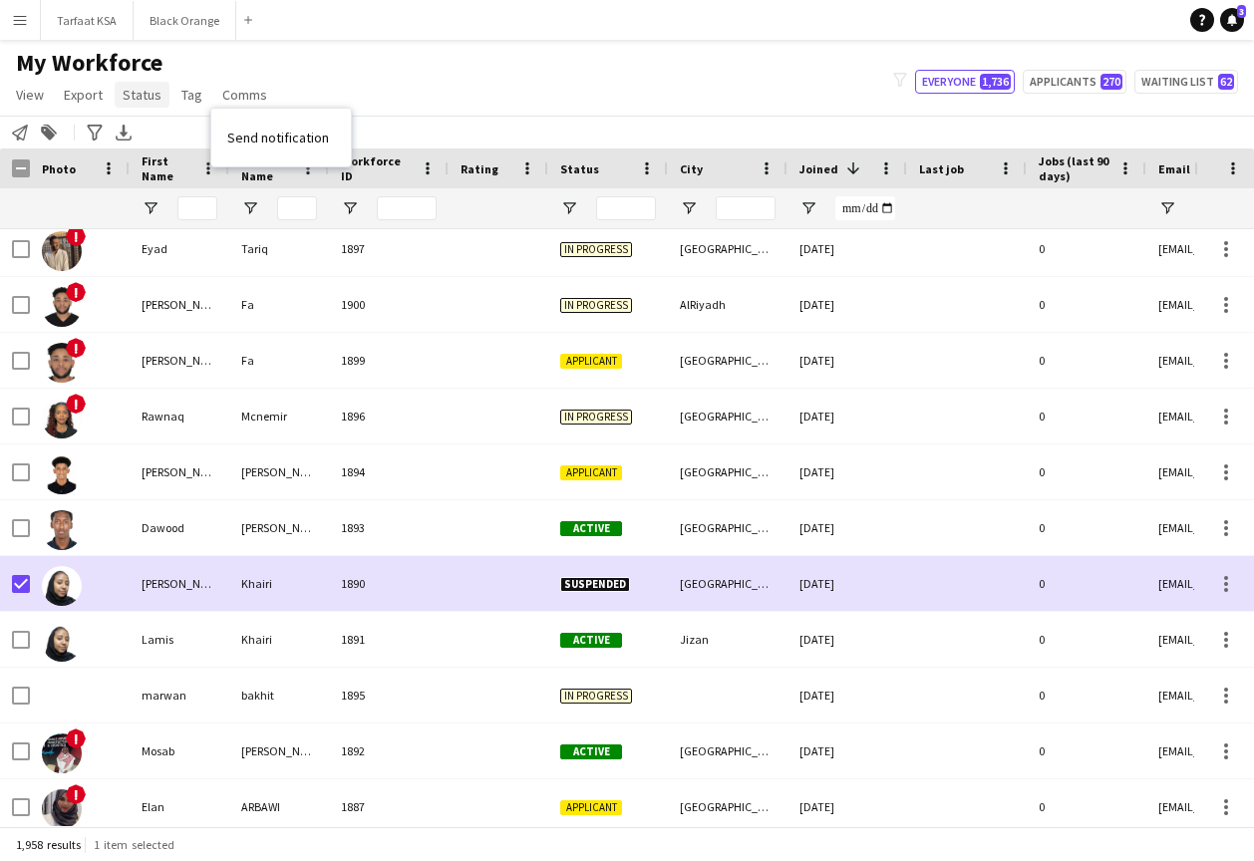
click at [131, 87] on span "Status" at bounding box center [142, 95] width 39 height 18
click at [150, 138] on span "Edit" at bounding box center [142, 138] width 23 height 18
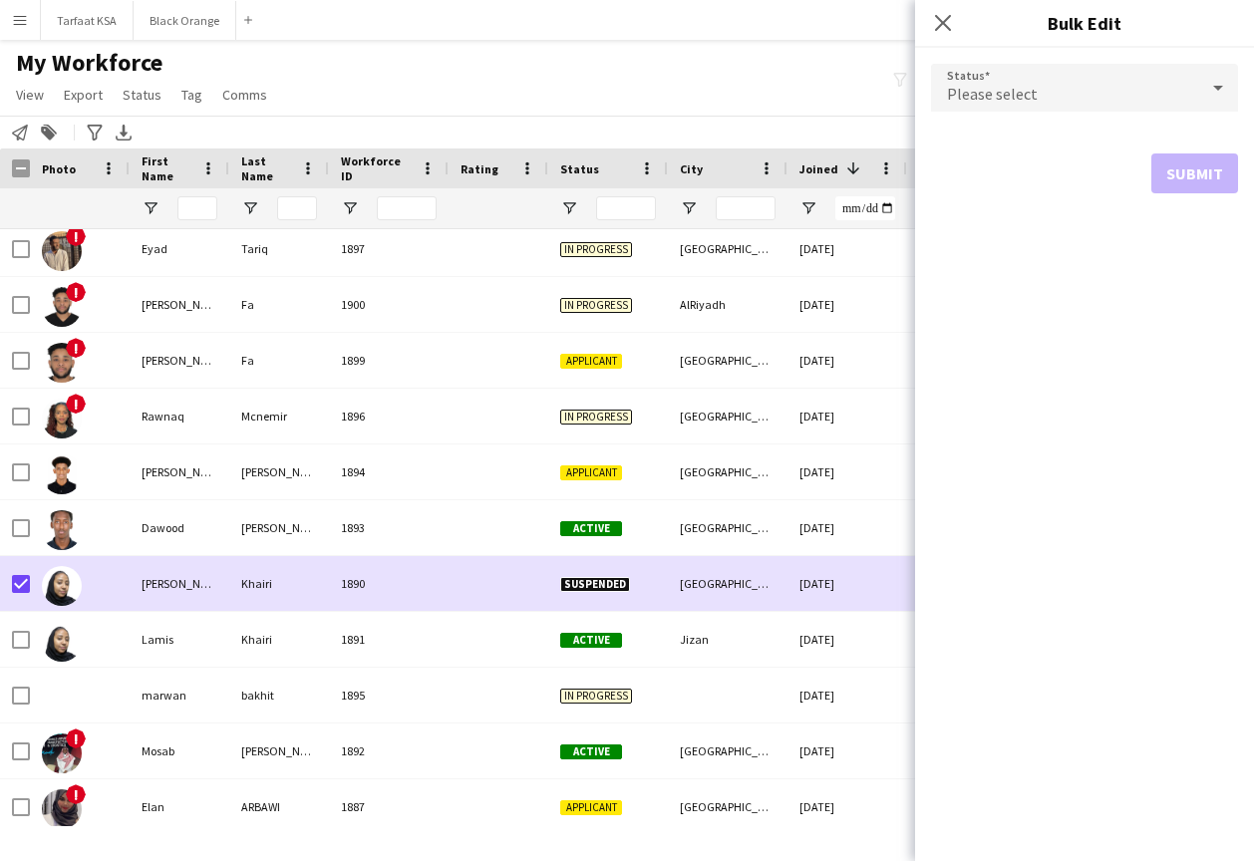
click at [1038, 109] on div "Please select" at bounding box center [1064, 88] width 267 height 48
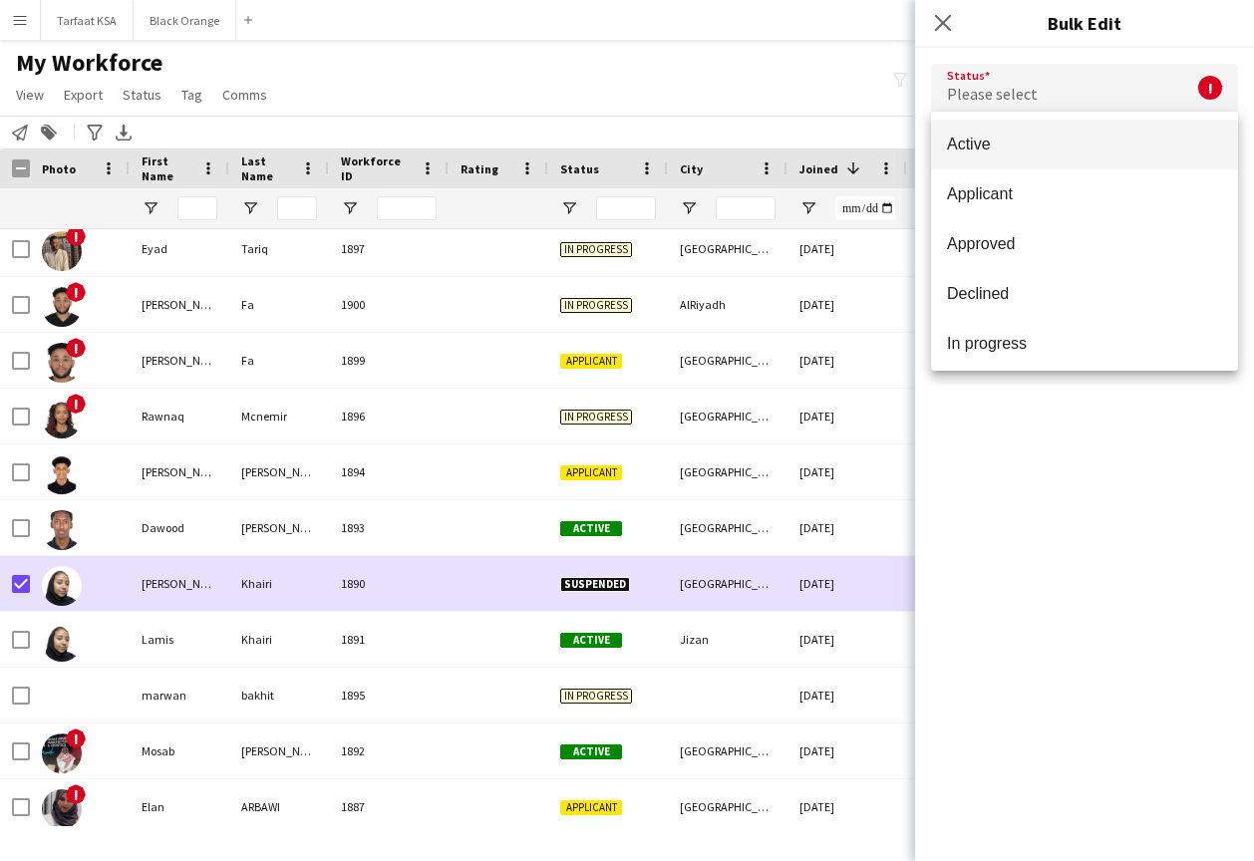
click at [953, 29] on div at bounding box center [627, 430] width 1254 height 861
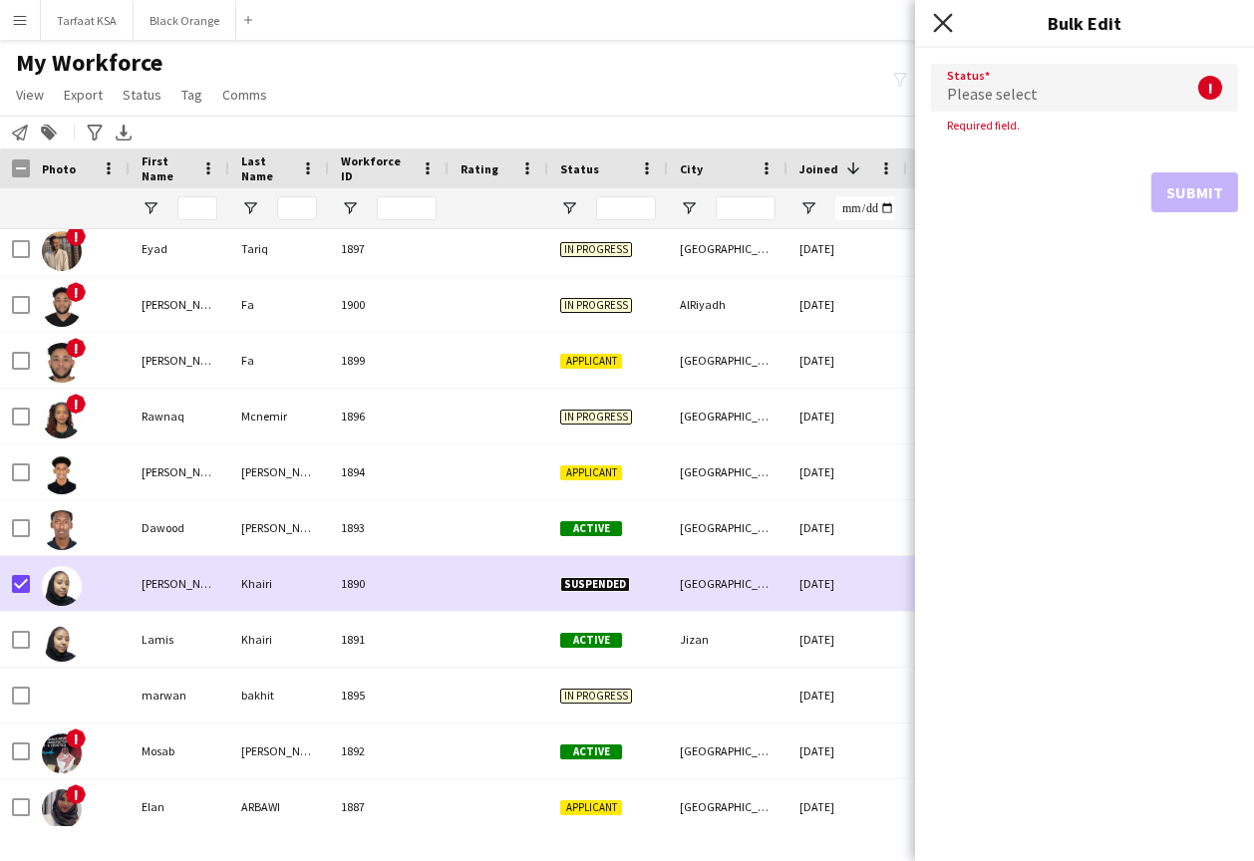
click at [947, 26] on icon at bounding box center [942, 22] width 19 height 19
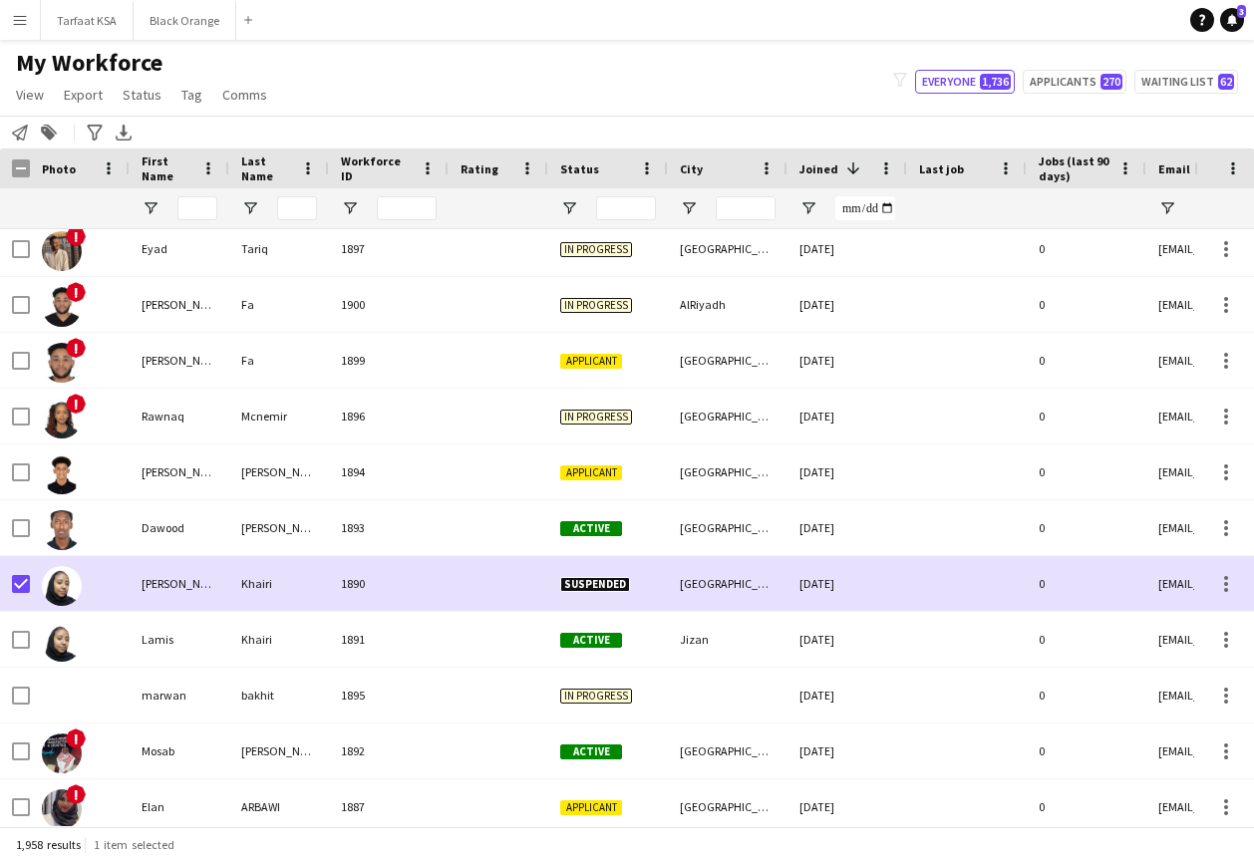
click at [594, 35] on app-navbar "Menu Boards Boards Boards All jobs Status Workforce Workforce My Workforce Recr…" at bounding box center [627, 20] width 1254 height 40
